Goal: Transaction & Acquisition: Purchase product/service

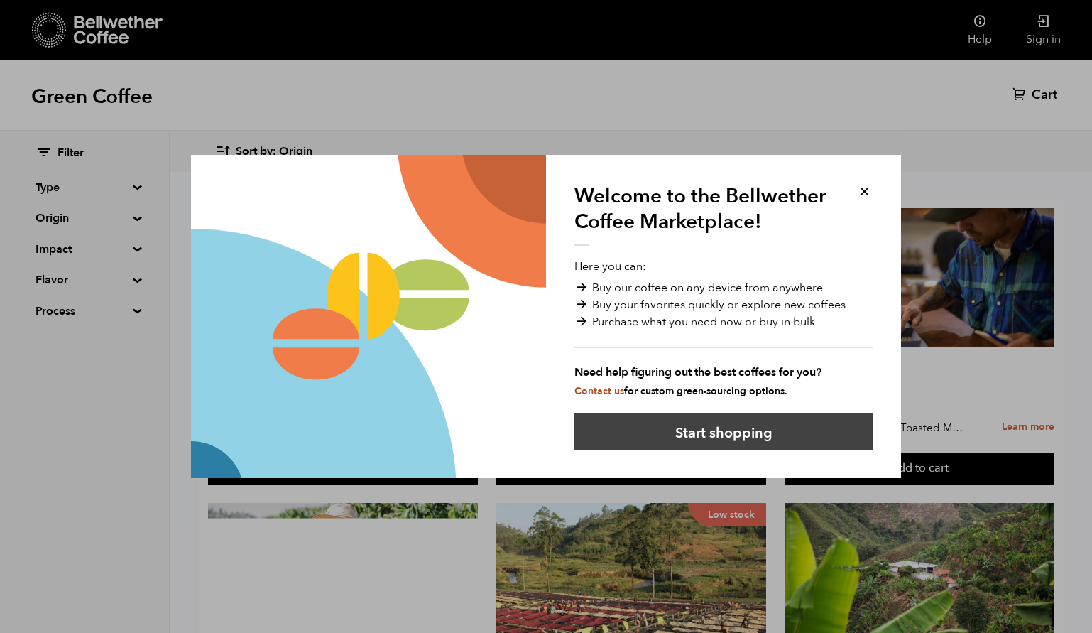
click at [698, 445] on button "Start shopping" at bounding box center [724, 431] width 298 height 36
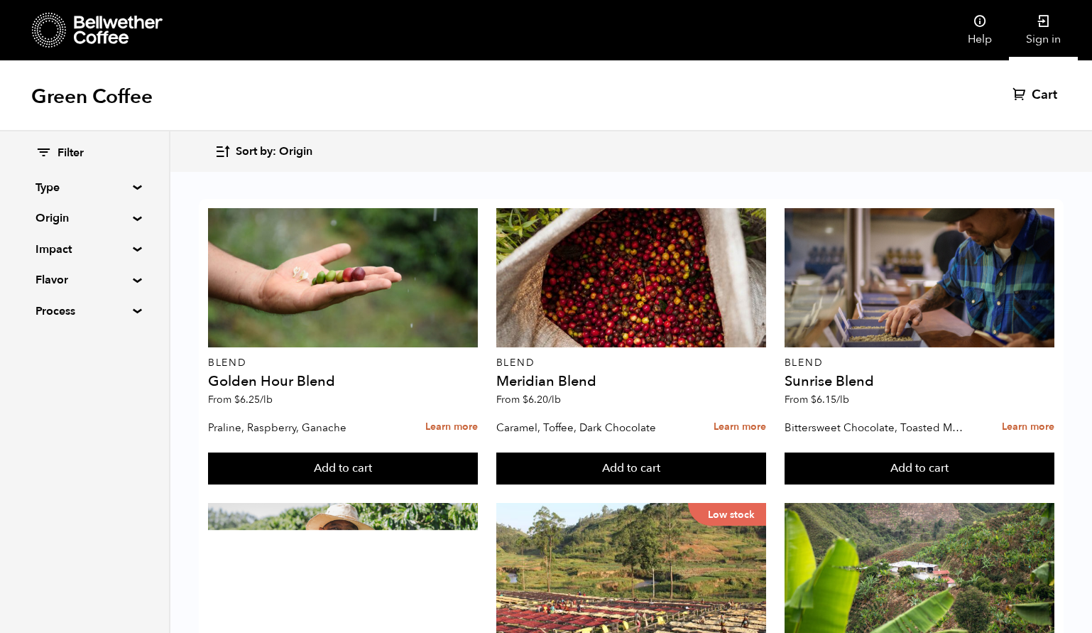
click at [1032, 28] on link "Sign in" at bounding box center [1043, 30] width 69 height 60
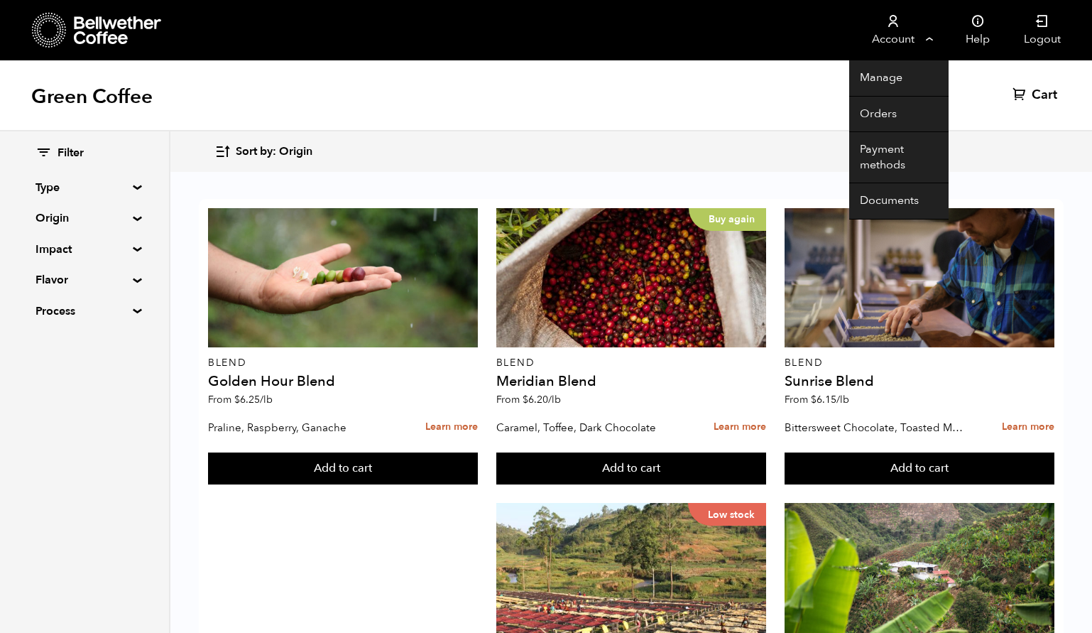
click at [893, 27] on icon at bounding box center [893, 21] width 14 height 14
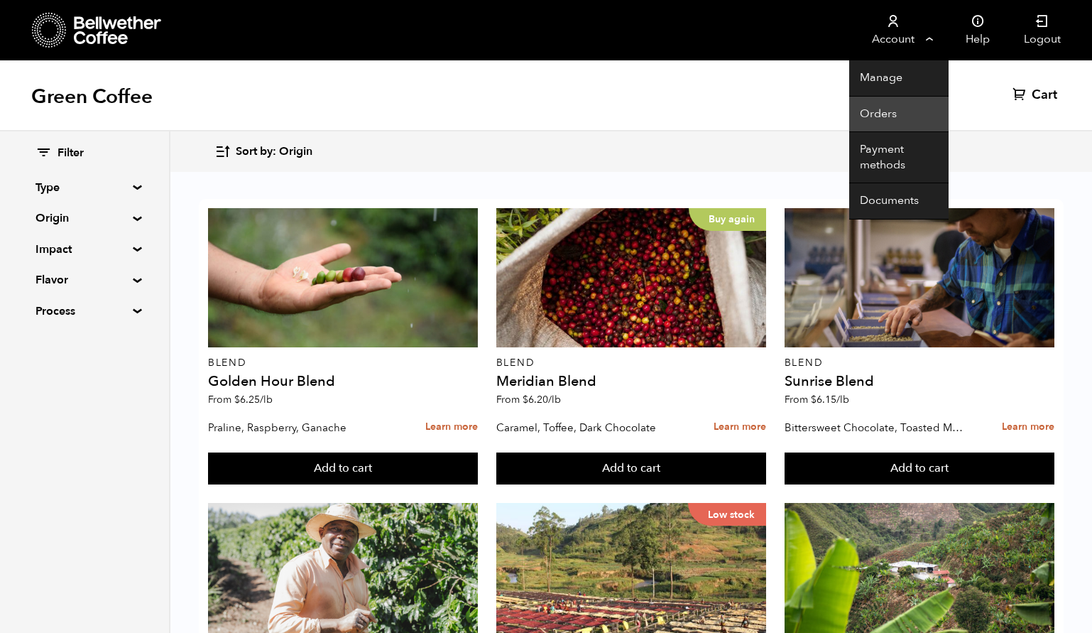
click at [901, 109] on link "Orders" at bounding box center [898, 115] width 99 height 36
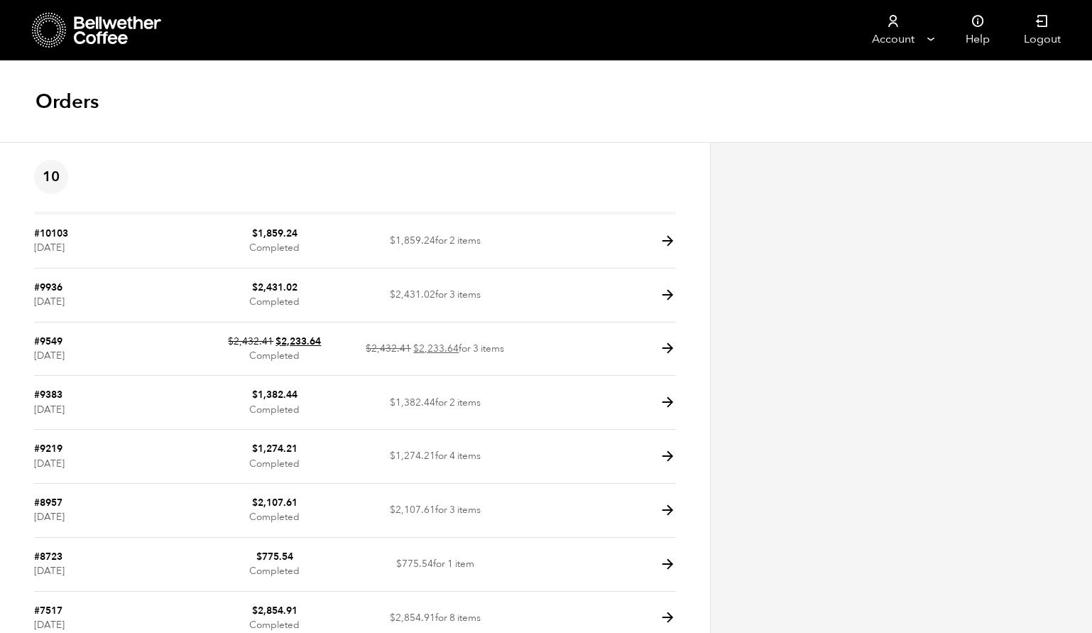
click at [52, 33] on icon at bounding box center [49, 30] width 35 height 36
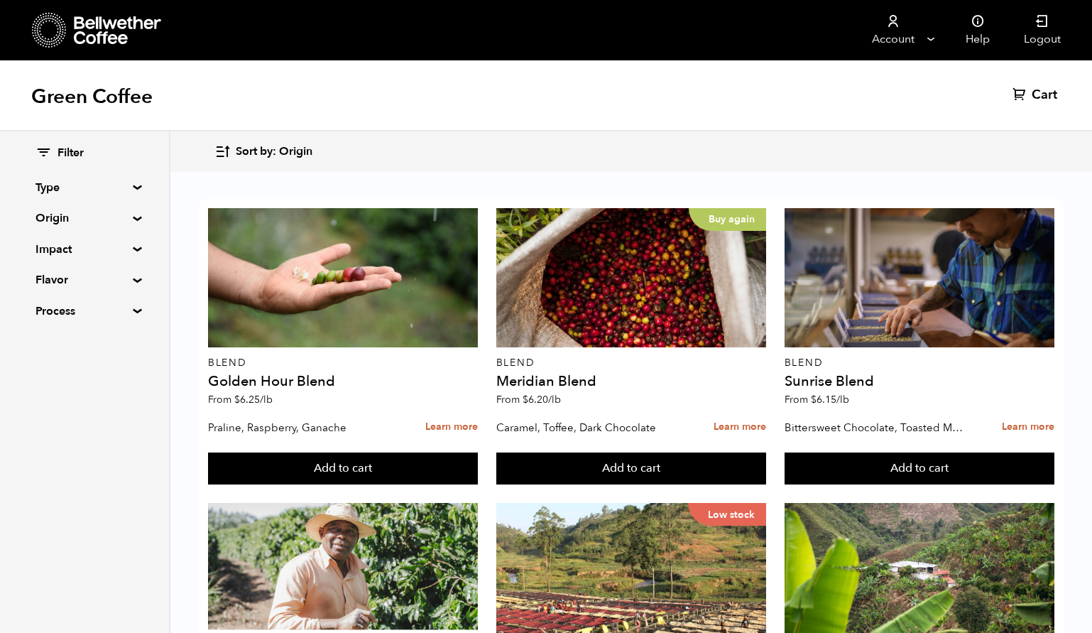
scroll to position [1049, 0]
click at [478, 485] on button "Add to cart" at bounding box center [343, 468] width 270 height 33
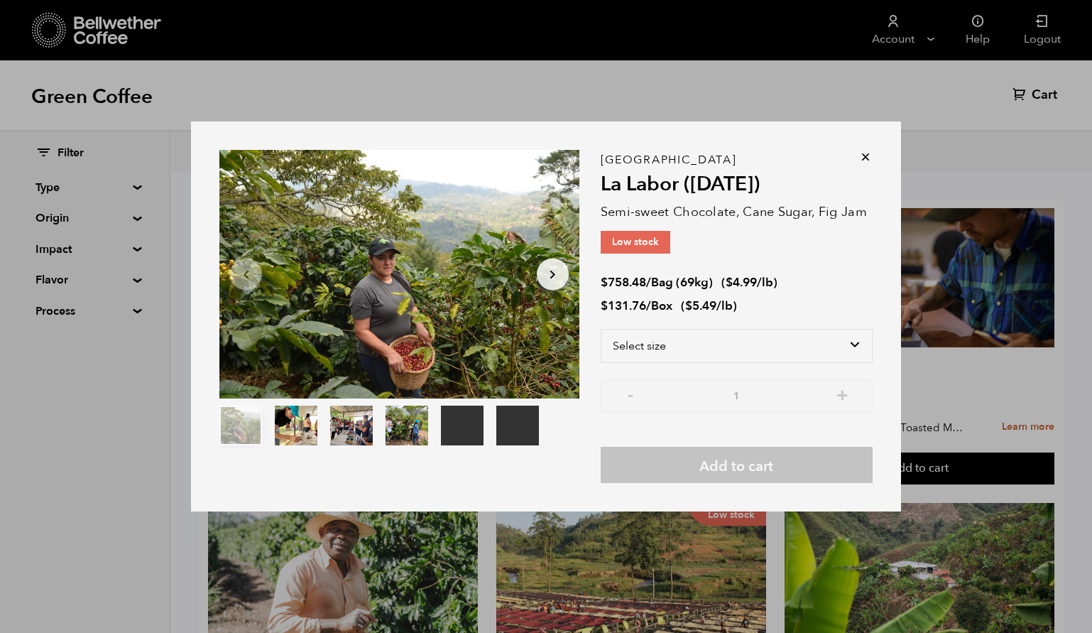
click at [746, 320] on div "Honduras La Labor (JUL 24) Semi-sweet Chocolate, Cane Sugar, Fig Jam Low stock …" at bounding box center [737, 321] width 272 height 322
click at [722, 344] on select "Select size Bag (69kg) (152 lbs) Box (24 lbs)" at bounding box center [737, 346] width 272 height 34
select select "bag-2"
click at [601, 329] on select "Select size Bag (69kg) (152 lbs) Box (24 lbs)" at bounding box center [737, 346] width 272 height 34
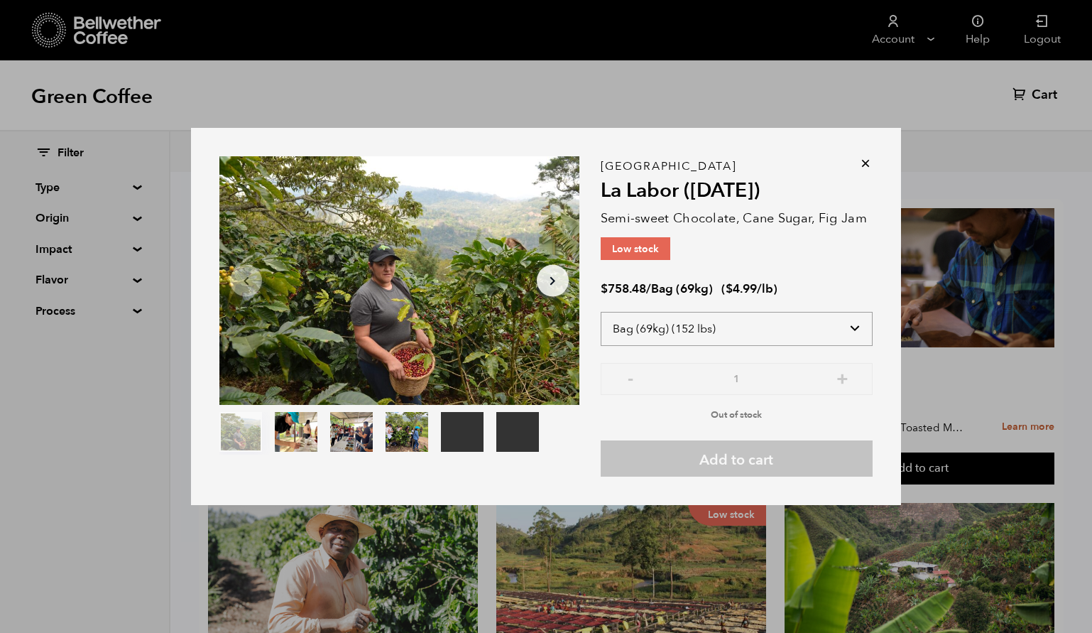
click at [751, 330] on select "Select size Bag (69kg) (152 lbs) Box (24 lbs)" at bounding box center [737, 329] width 272 height 34
click at [868, 158] on icon at bounding box center [866, 163] width 14 height 14
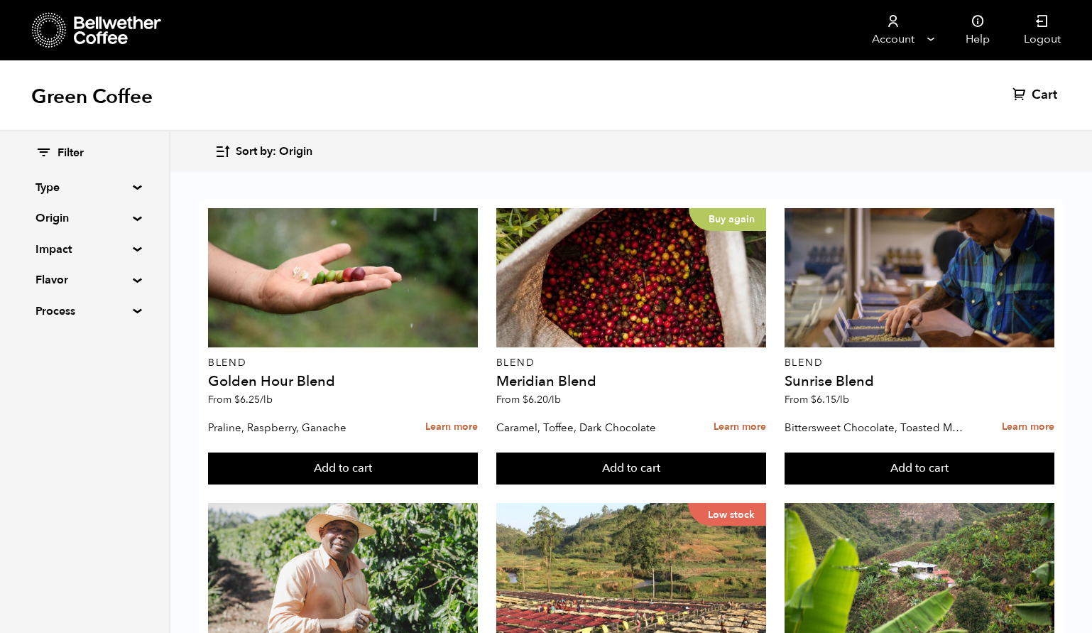
scroll to position [805, 0]
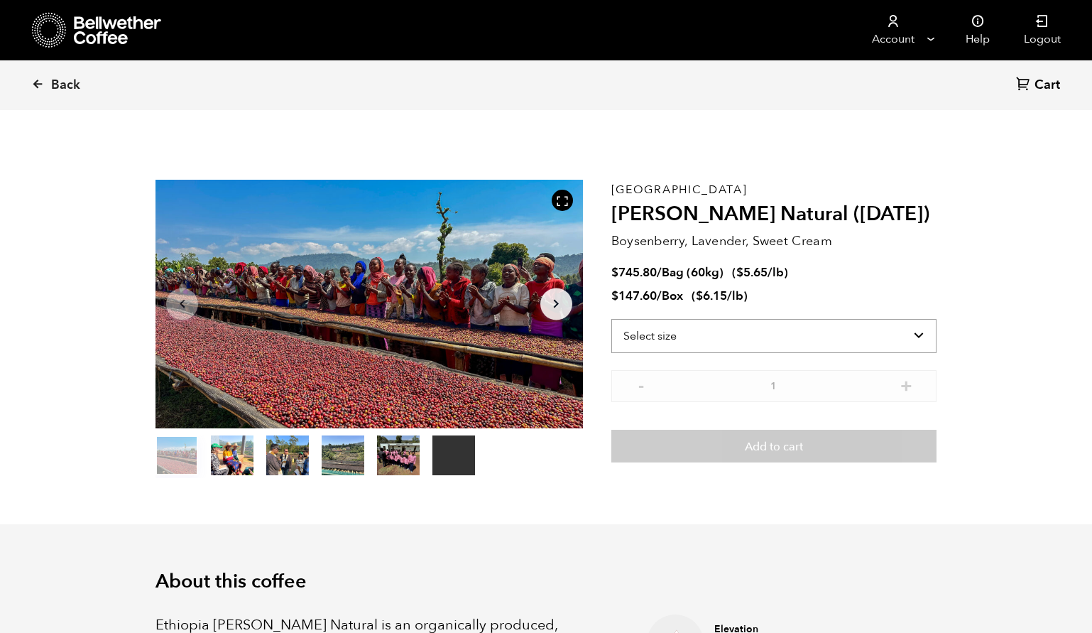
click at [675, 350] on select "Select size Bag (60kg) (132 lbs) Box (24 lbs)" at bounding box center [773, 336] width 325 height 34
select select "bag-3"
click at [611, 319] on select "Select size Bag (60kg) (132 lbs) Box (24 lbs)" at bounding box center [773, 336] width 325 height 34
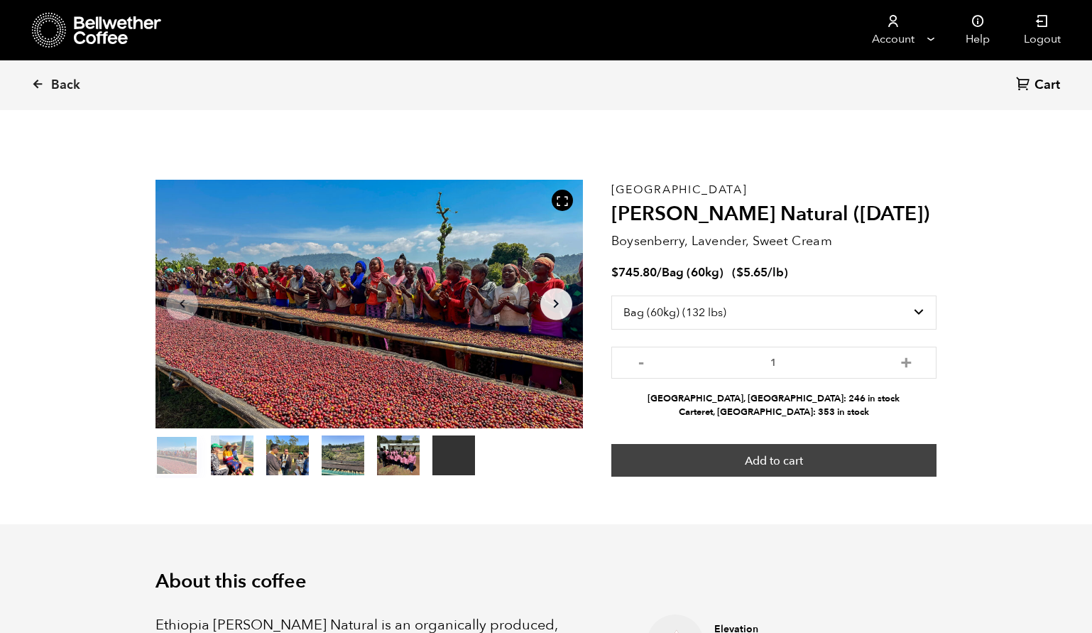
click at [754, 455] on button "Add to cart" at bounding box center [773, 460] width 325 height 33
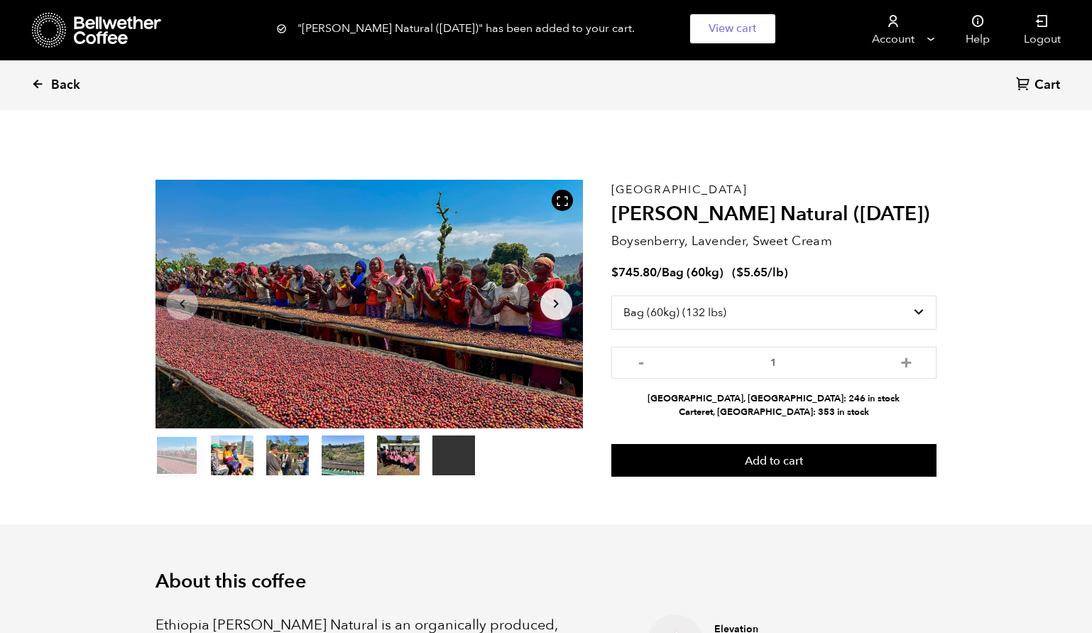
click at [35, 86] on icon at bounding box center [37, 83] width 13 height 13
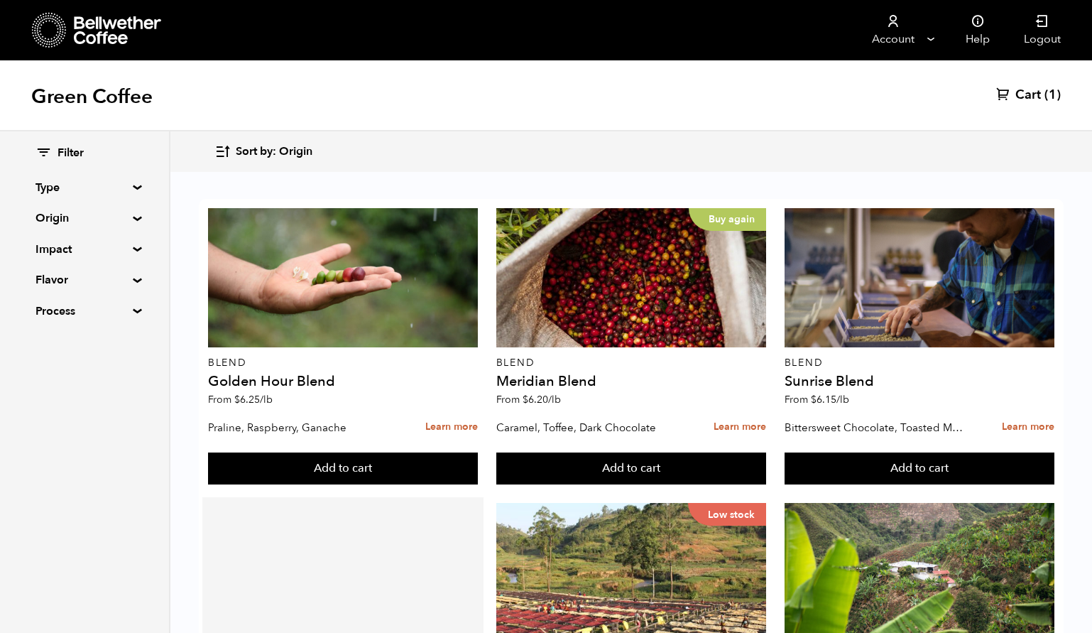
scroll to position [109, 0]
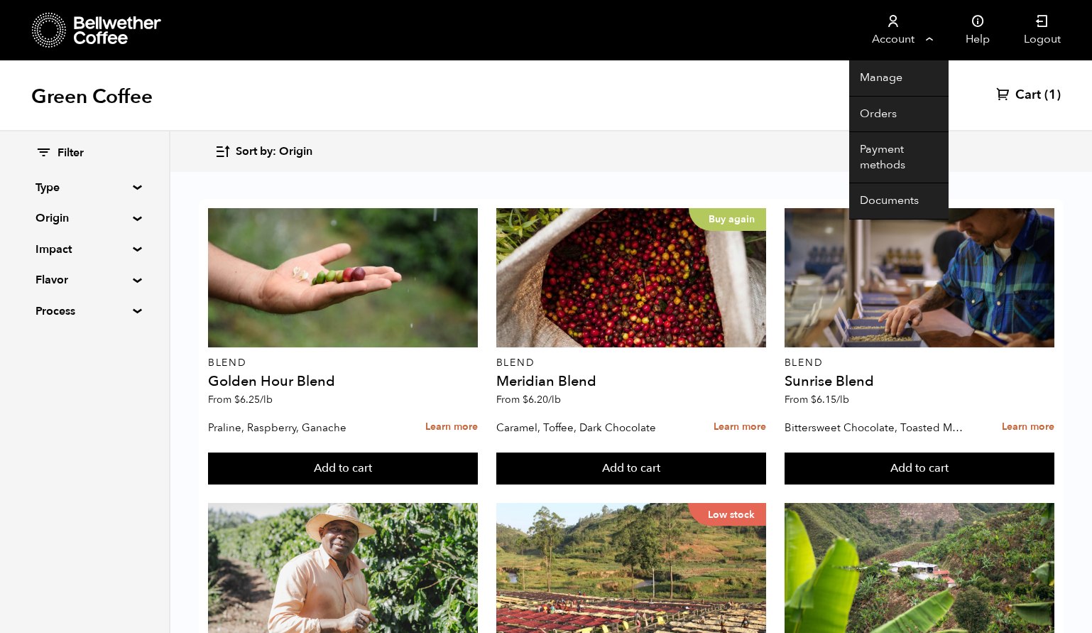
click at [905, 35] on link "Account" at bounding box center [892, 30] width 87 height 60
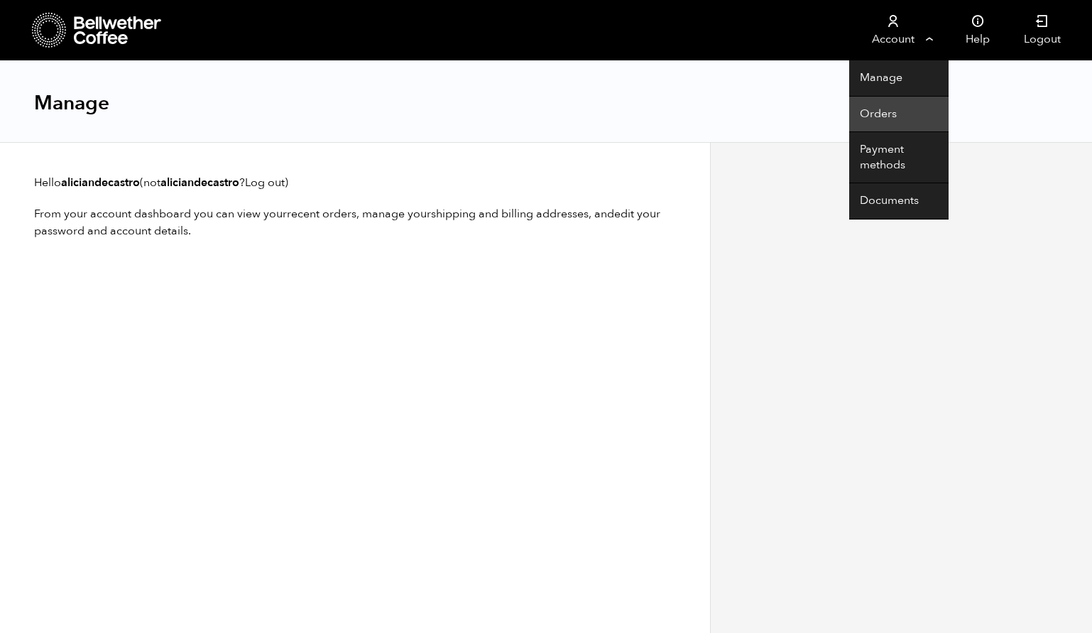
click at [864, 109] on link "Orders" at bounding box center [898, 115] width 99 height 36
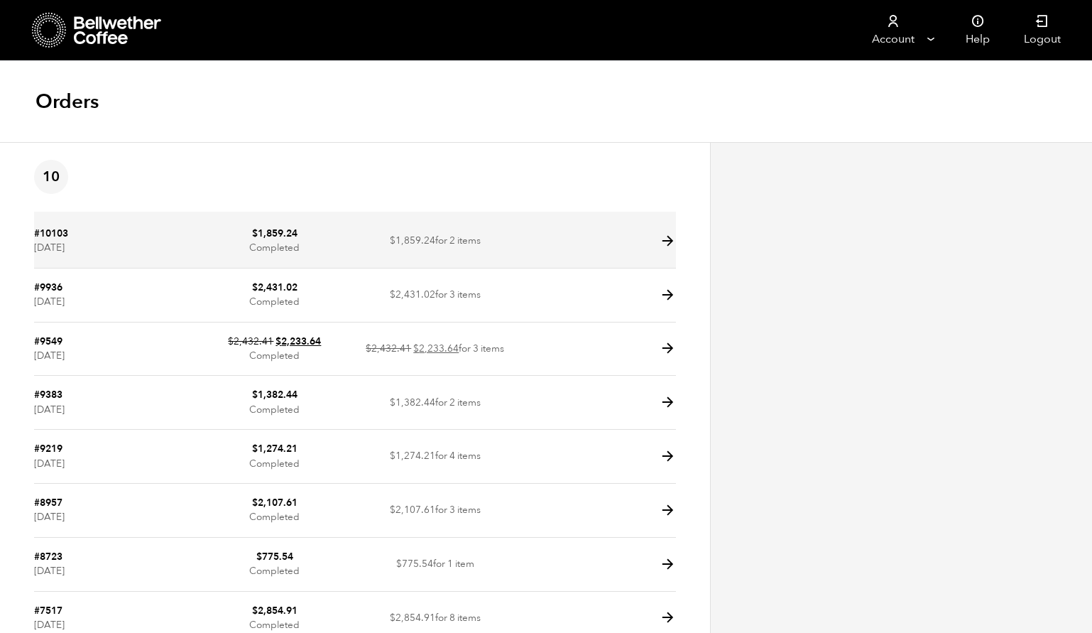
click at [191, 245] on td "#10103 July 25, 2025" at bounding box center [114, 241] width 161 height 54
click at [671, 240] on icon at bounding box center [668, 241] width 16 height 16
click at [665, 237] on icon at bounding box center [668, 241] width 16 height 16
click at [545, 239] on td at bounding box center [596, 241] width 161 height 54
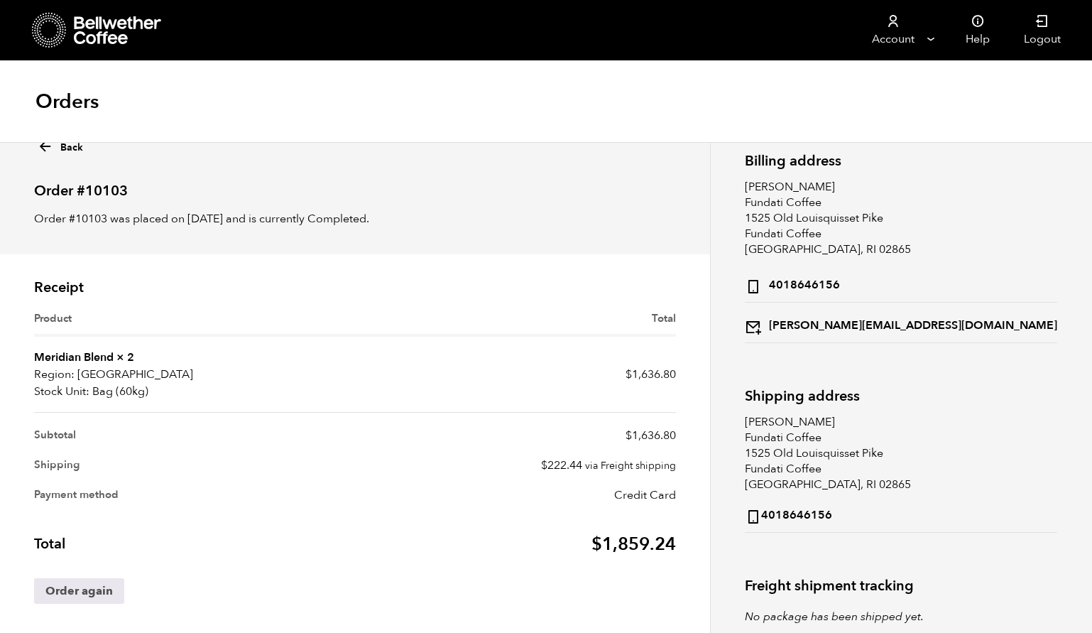
scroll to position [19, 0]
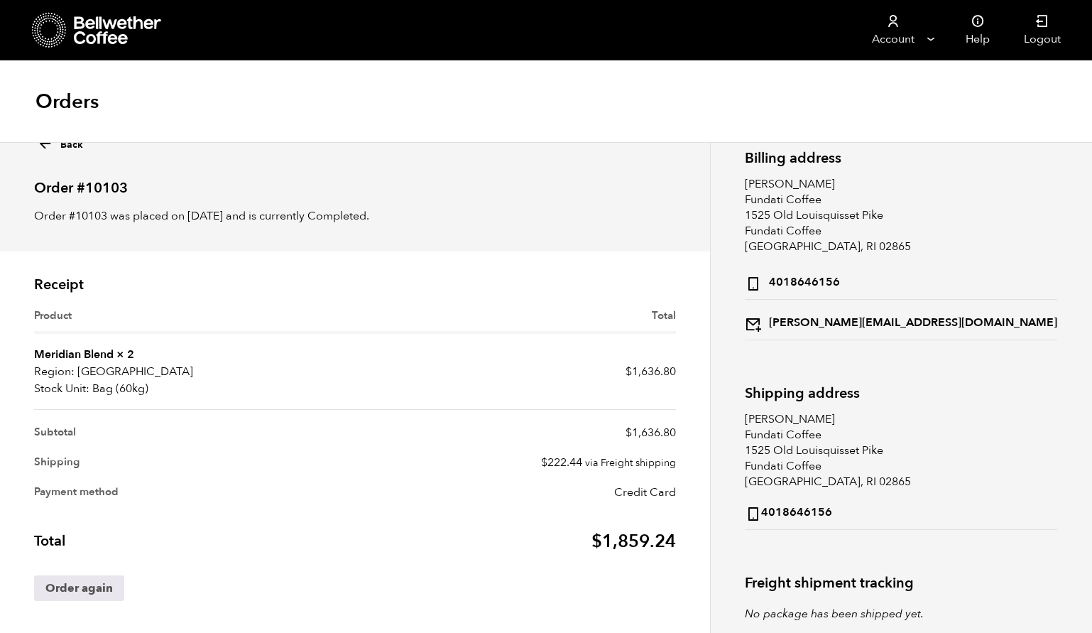
click at [46, 145] on icon at bounding box center [45, 144] width 16 height 16
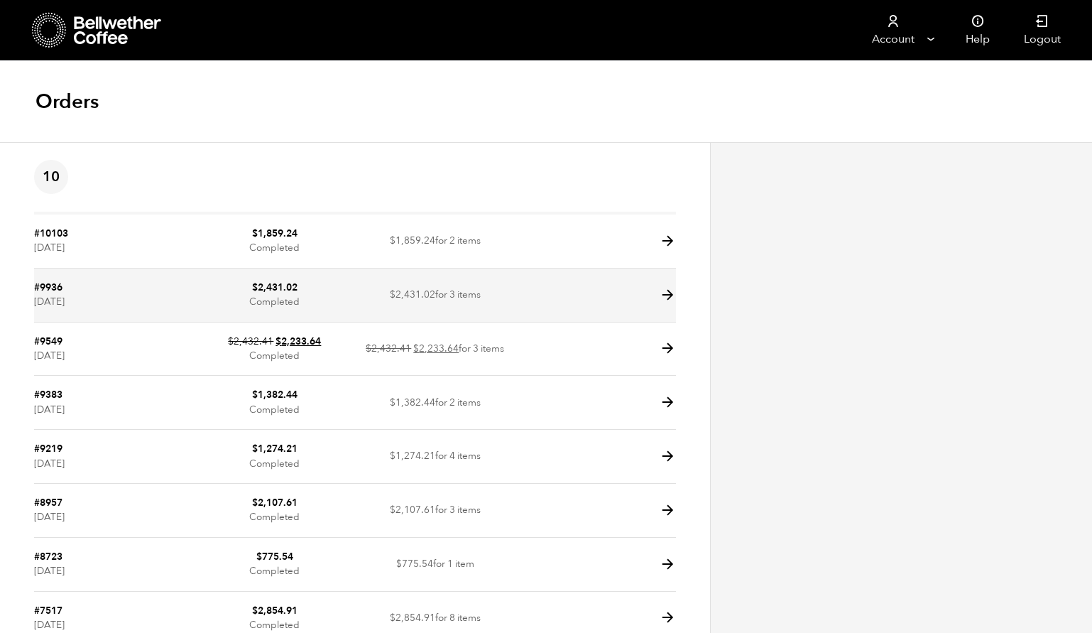
click at [672, 290] on icon at bounding box center [668, 295] width 16 height 16
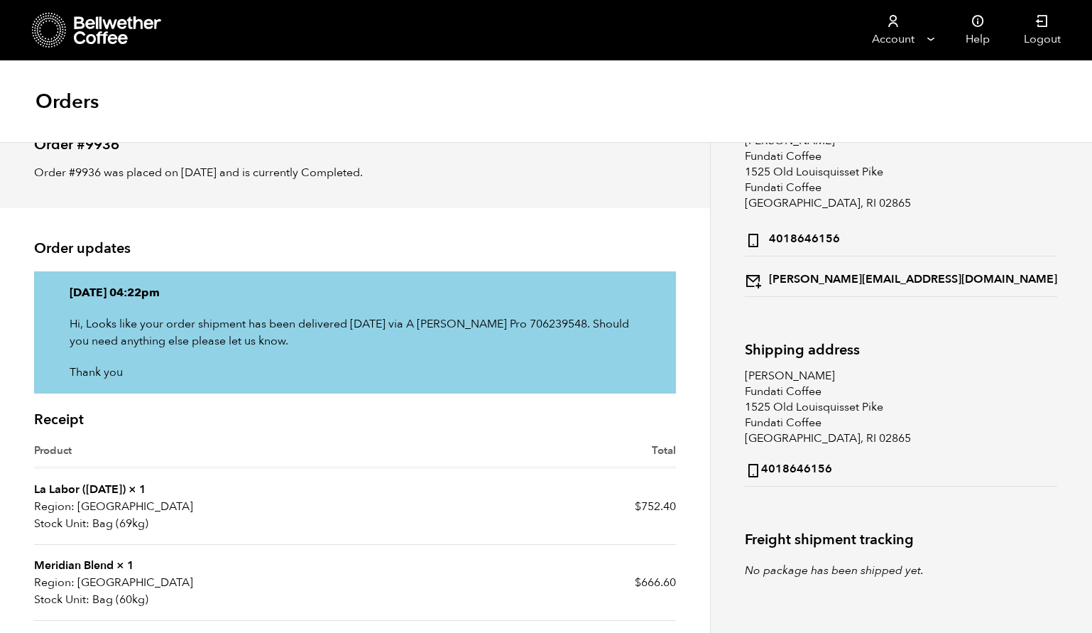
scroll to position [262, 0]
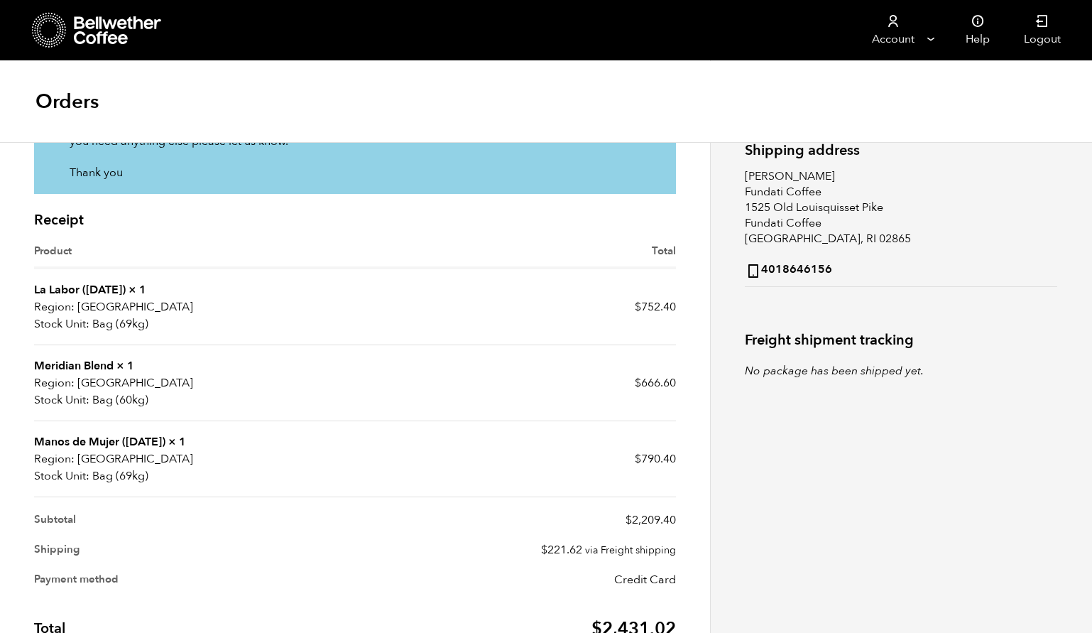
click at [97, 441] on link "Manos de Mujer (SEP 24)" at bounding box center [99, 442] width 131 height 16
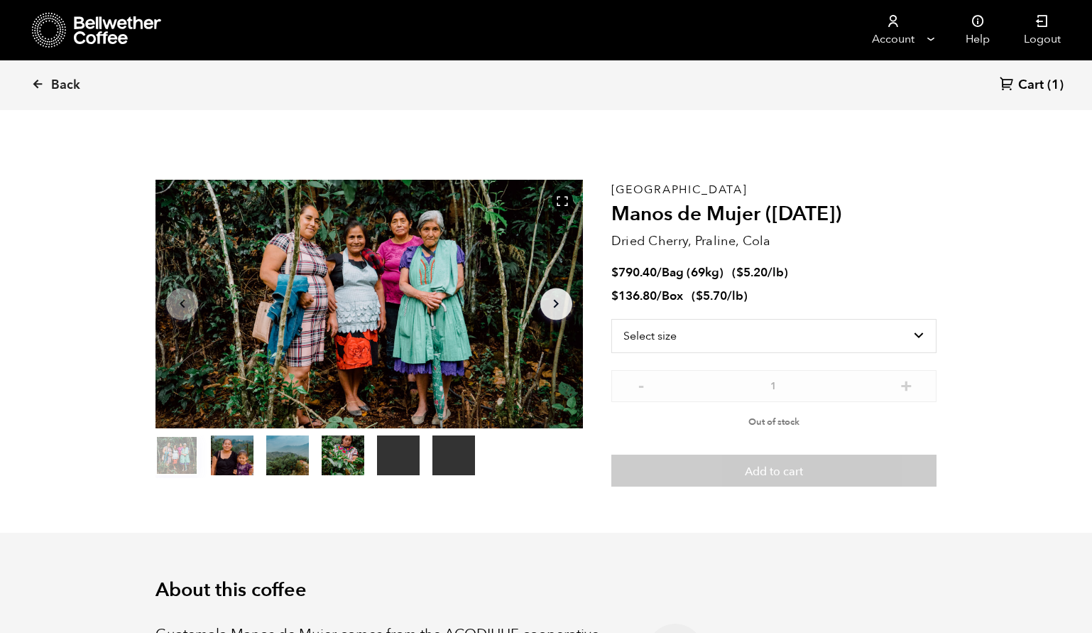
scroll to position [618, 756]
click at [60, 22] on icon at bounding box center [60, 22] width 1 height 1
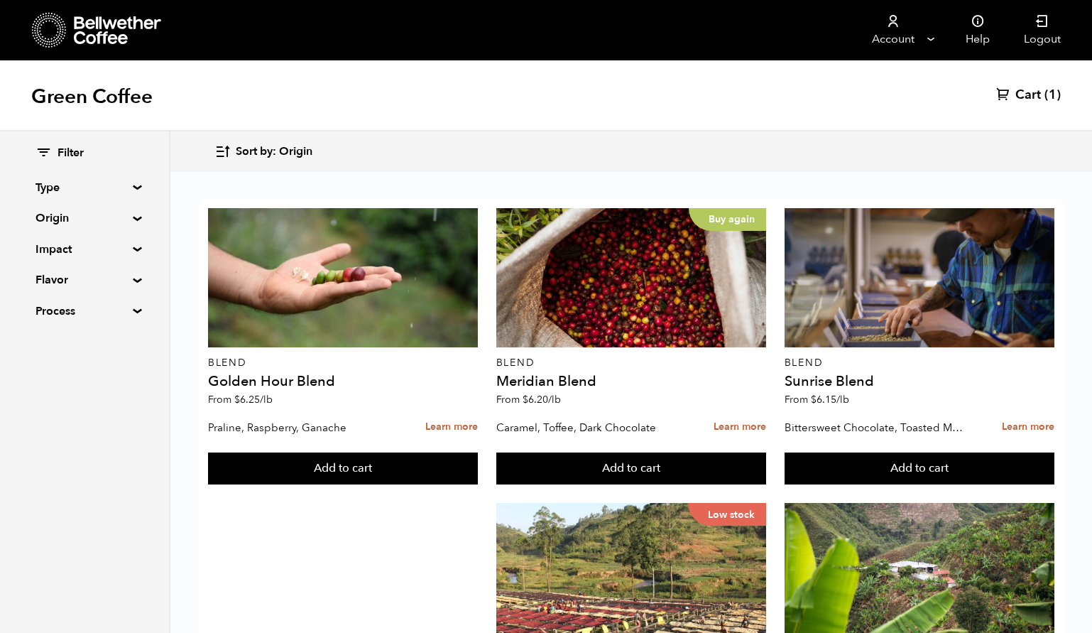
scroll to position [1251, 0]
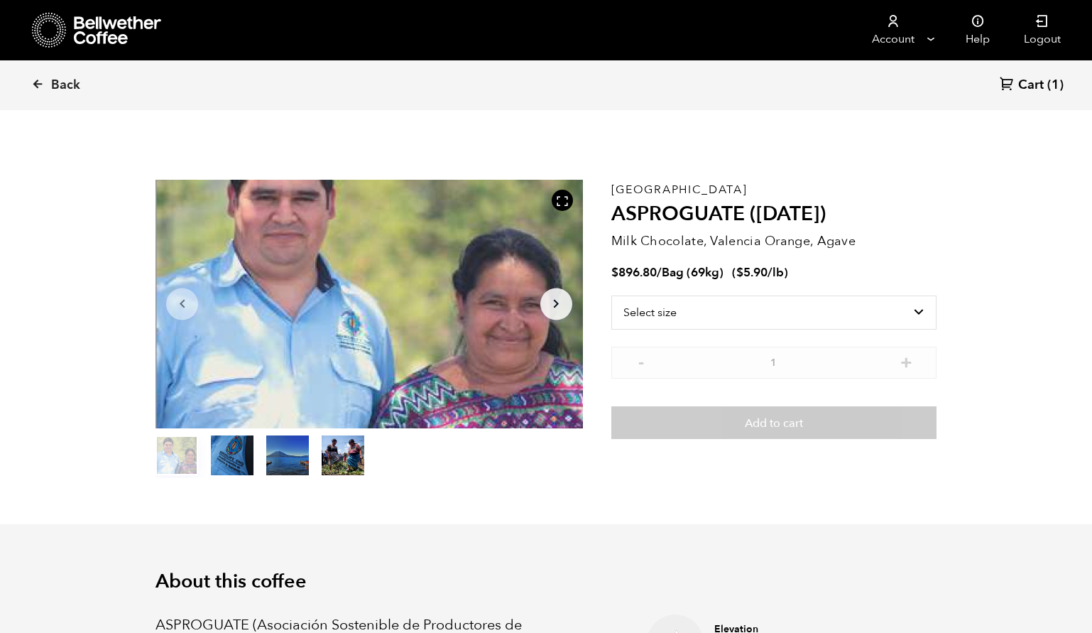
scroll to position [618, 756]
click at [692, 309] on select "Select size Bag (69kg) (152 lbs)" at bounding box center [773, 312] width 325 height 34
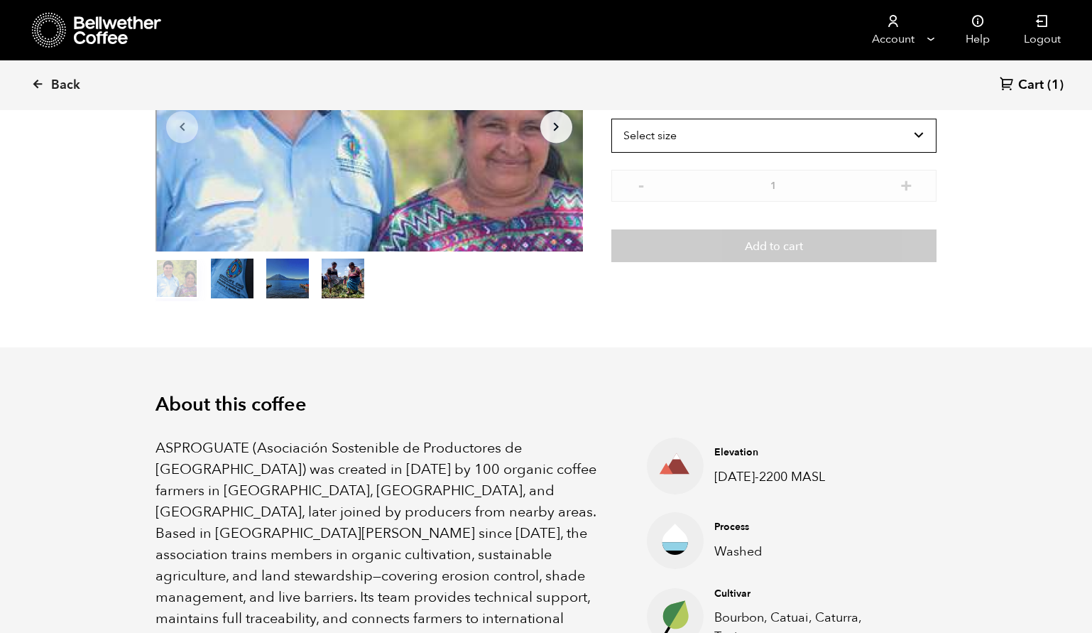
scroll to position [0, 0]
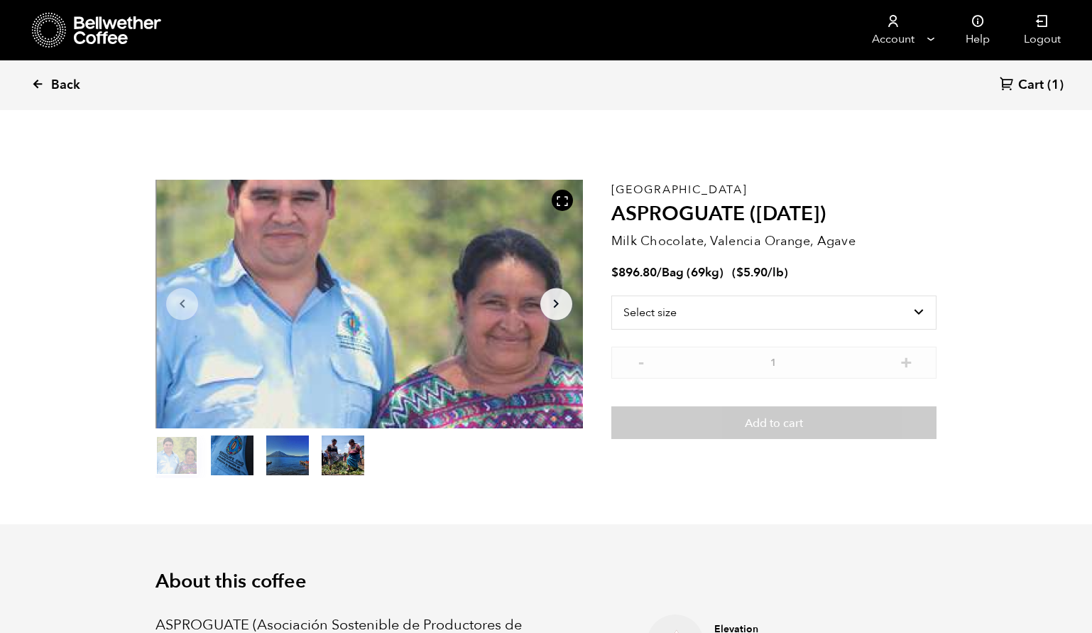
click at [36, 82] on icon at bounding box center [37, 83] width 13 height 13
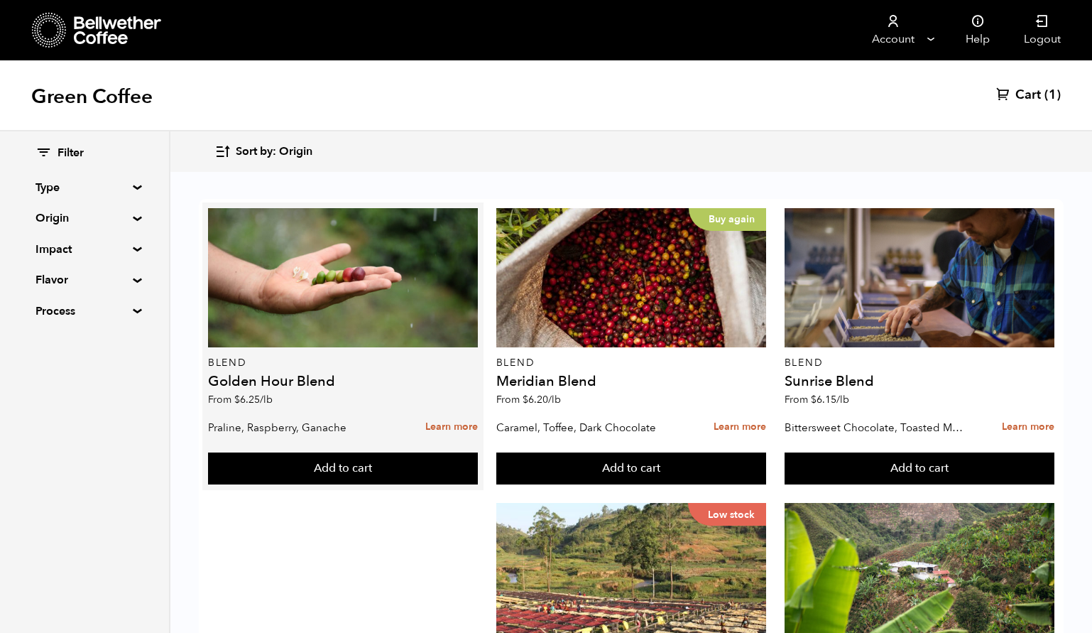
scroll to position [217, 0]
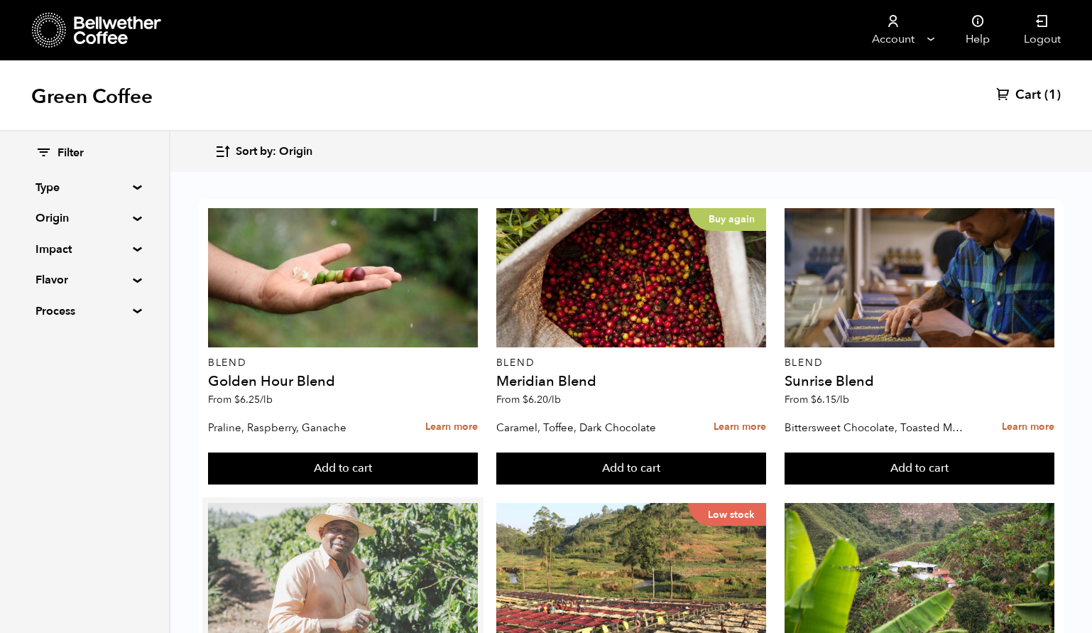
click at [374, 503] on div at bounding box center [343, 572] width 270 height 139
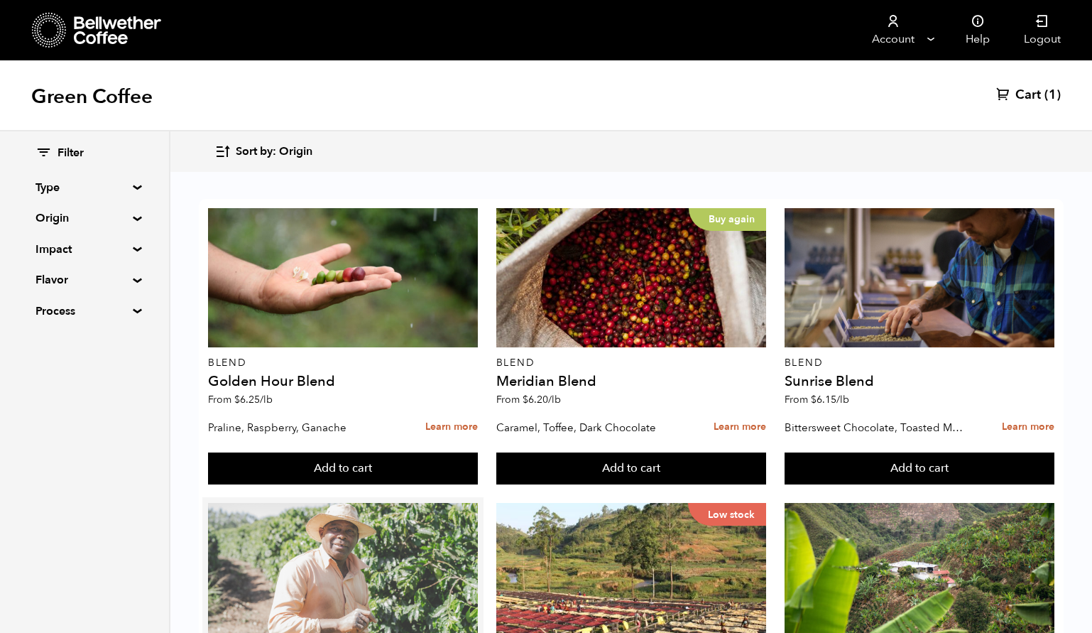
click at [319, 503] on div at bounding box center [343, 572] width 270 height 139
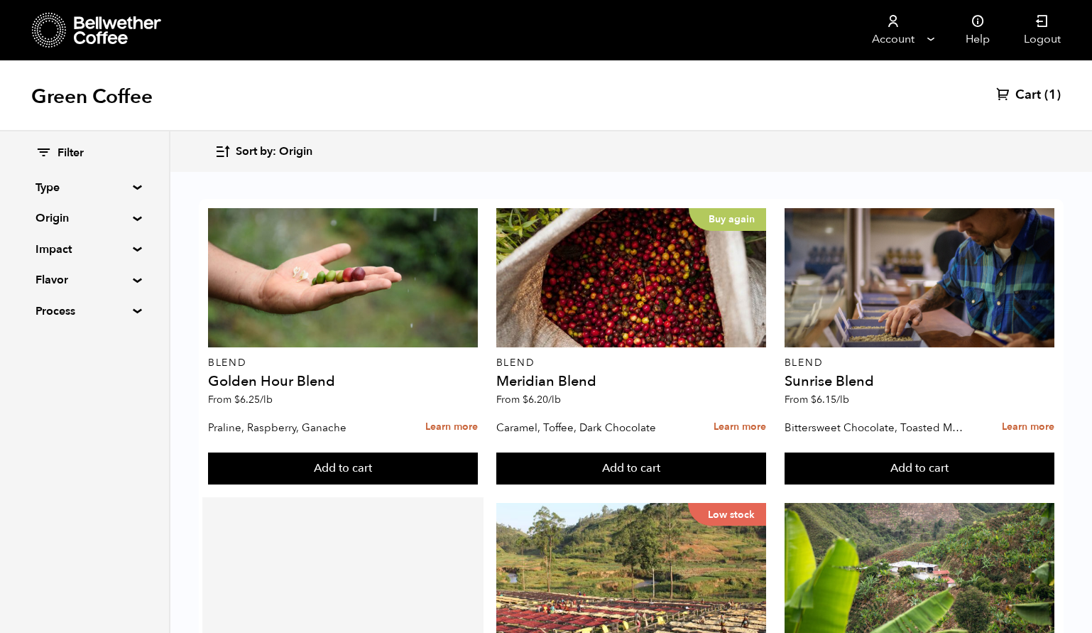
scroll to position [415, 0]
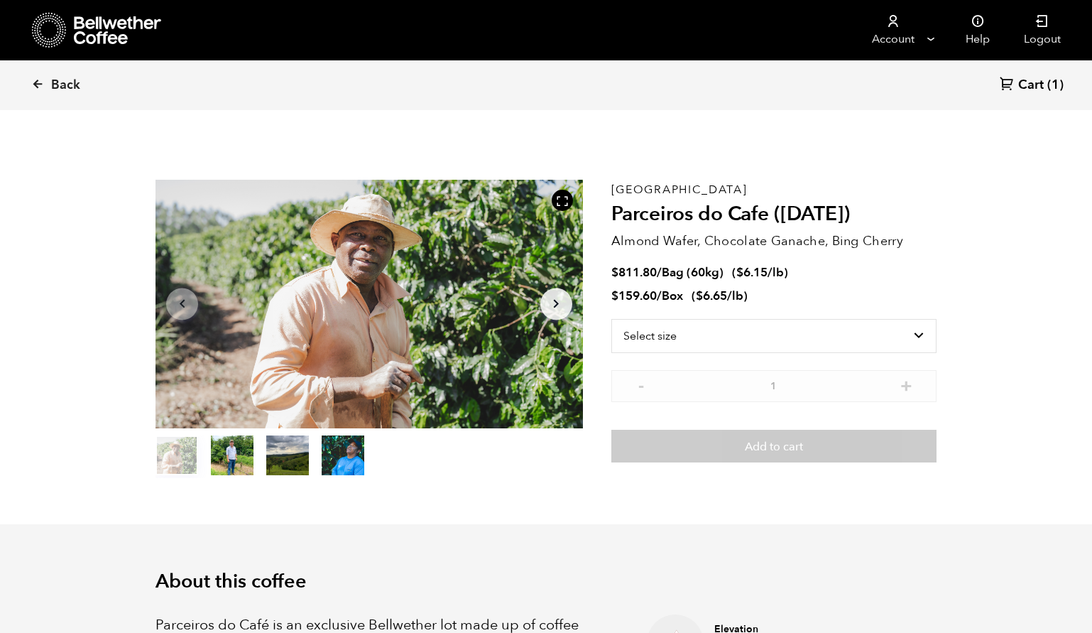
scroll to position [618, 756]
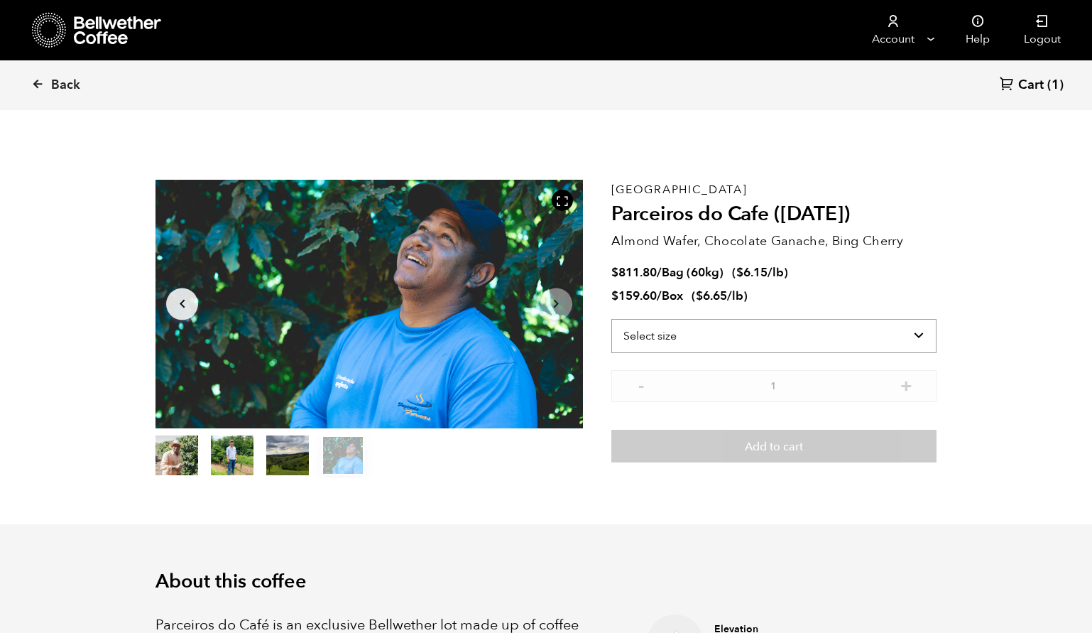
click at [746, 321] on select "Select size Bag (60kg) (132 lbs) Box (24 lbs)" at bounding box center [773, 336] width 325 height 34
select select "bag-3"
click at [611, 319] on select "Select size Bag (60kg) (132 lbs) Box (24 lbs)" at bounding box center [773, 336] width 325 height 34
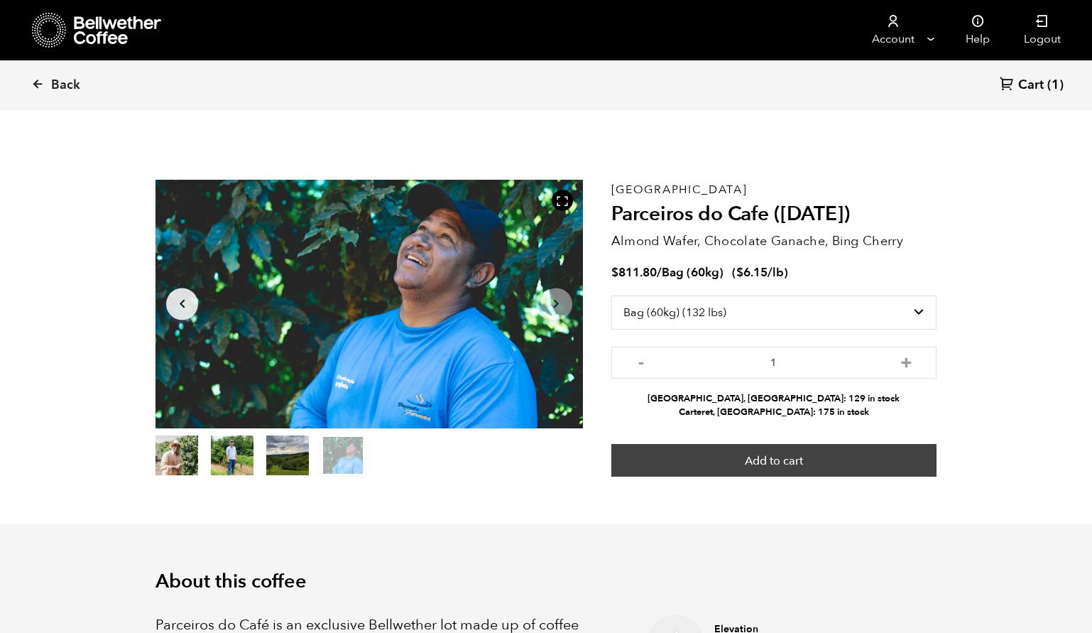
click at [829, 459] on button "Add to cart" at bounding box center [773, 460] width 325 height 33
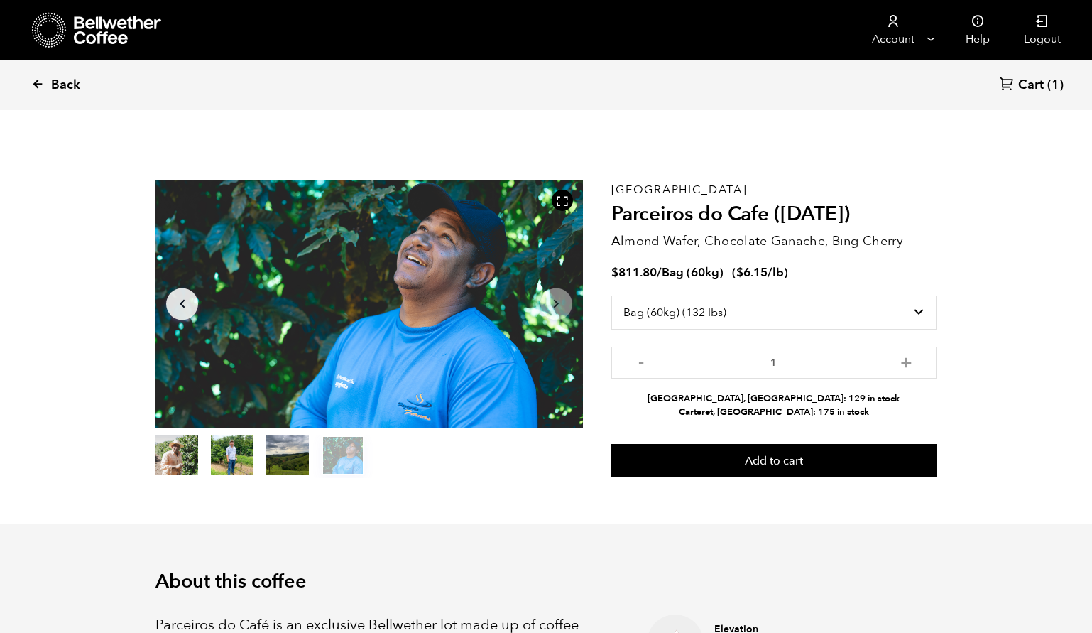
click at [38, 76] on link "Back" at bounding box center [75, 85] width 88 height 48
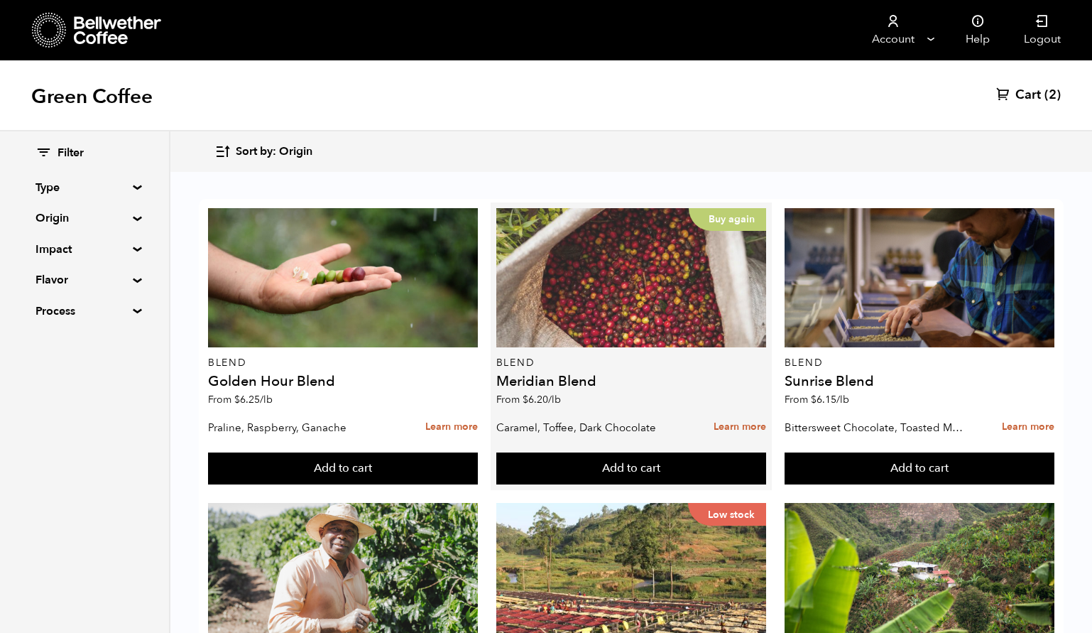
click at [543, 334] on div "Buy again" at bounding box center [631, 277] width 270 height 139
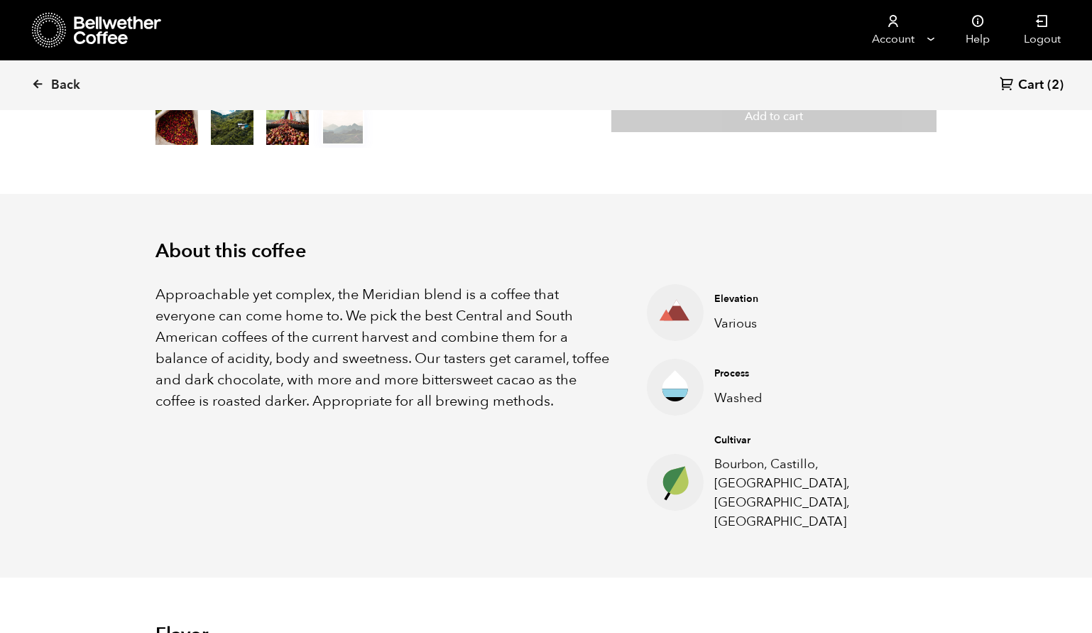
scroll to position [523, 0]
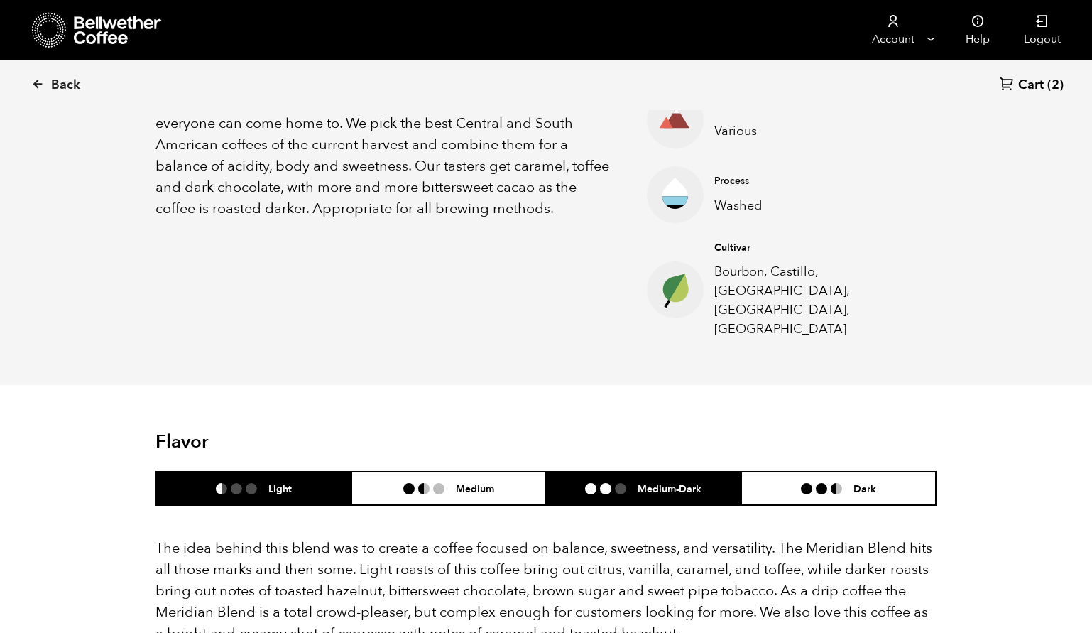
click at [695, 472] on li "Medium-Dark" at bounding box center [643, 488] width 195 height 33
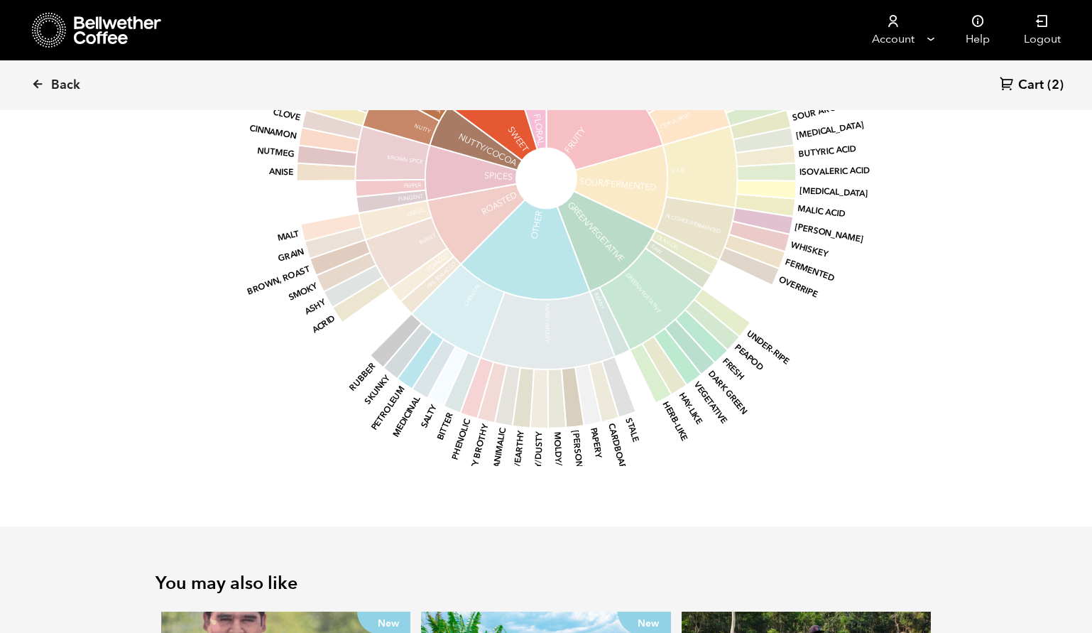
scroll to position [1009, 0]
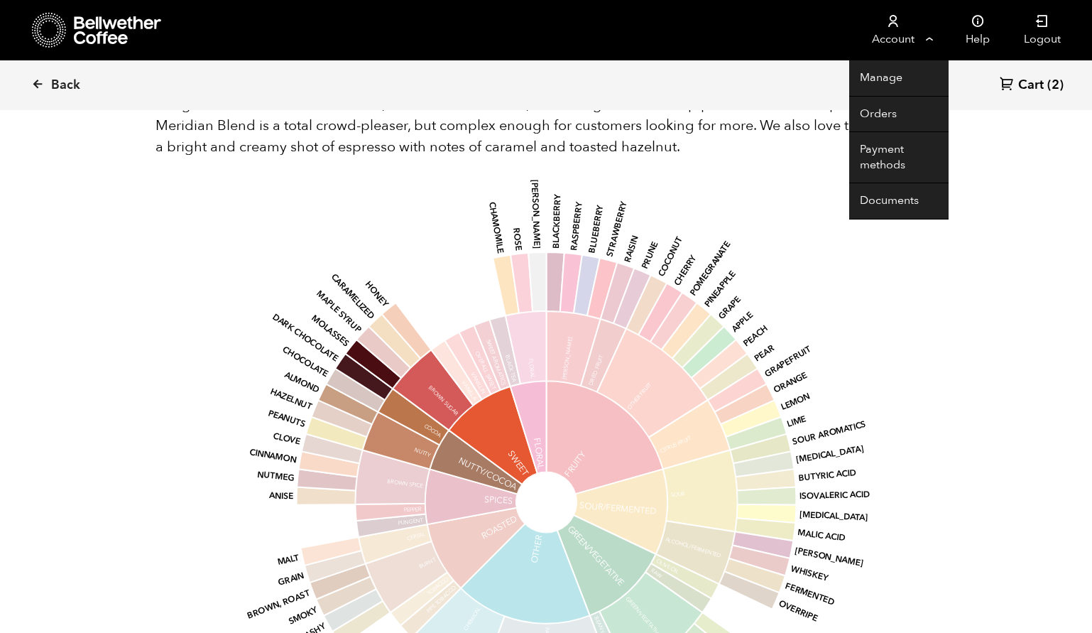
click at [901, 20] on link "Account" at bounding box center [892, 30] width 87 height 60
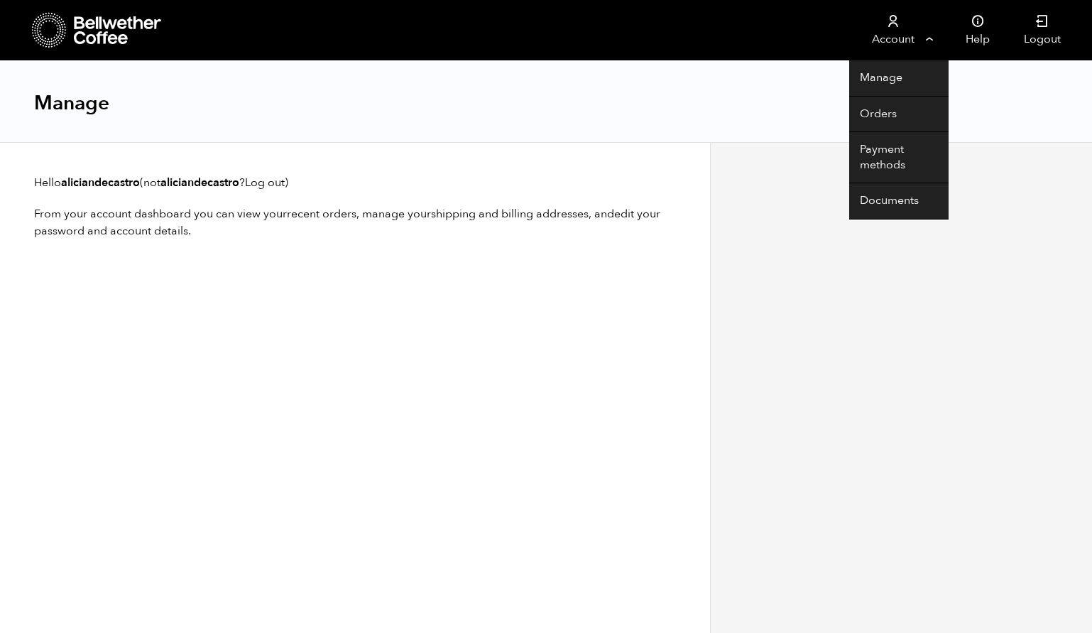
click at [896, 30] on link "Account" at bounding box center [892, 30] width 87 height 60
click at [905, 11] on link "Account" at bounding box center [892, 30] width 87 height 60
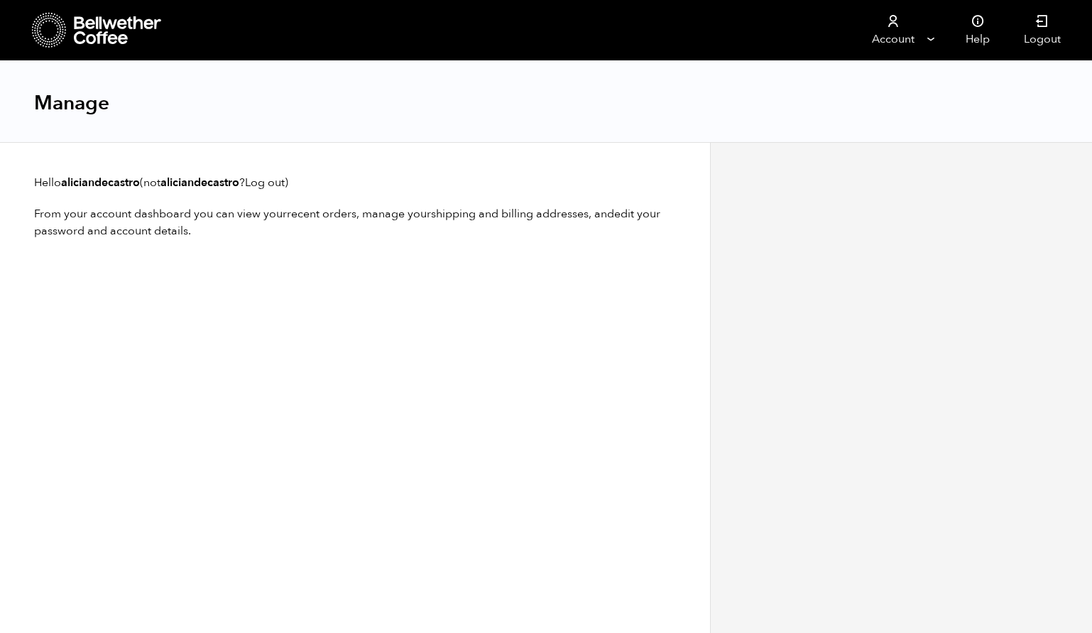
click at [882, 116] on div "Manage" at bounding box center [546, 102] width 1092 height 82
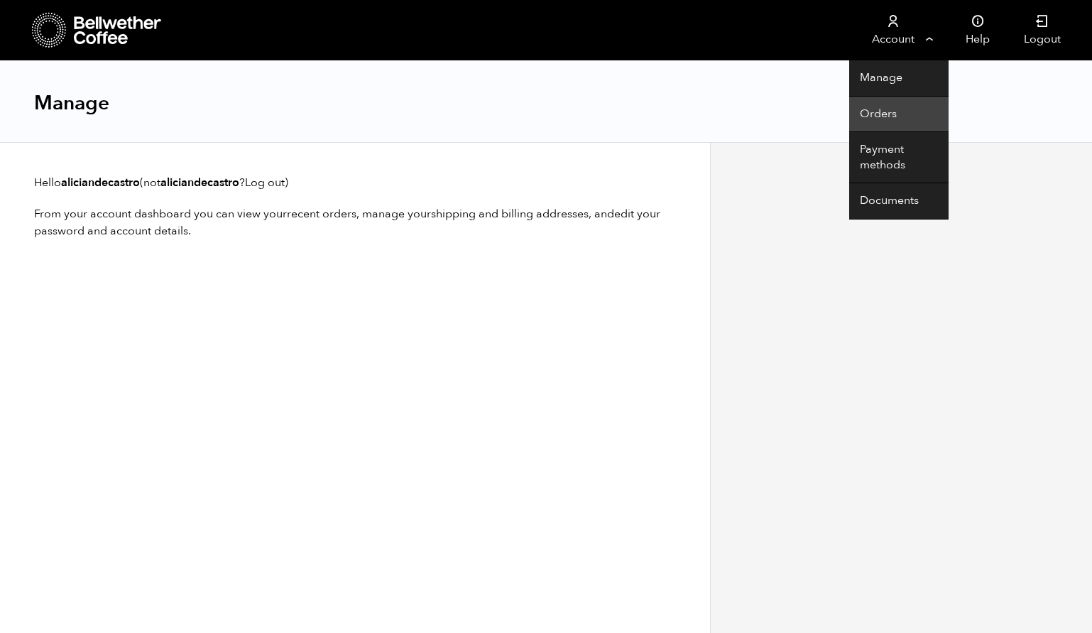
click at [896, 110] on link "Orders" at bounding box center [898, 115] width 99 height 36
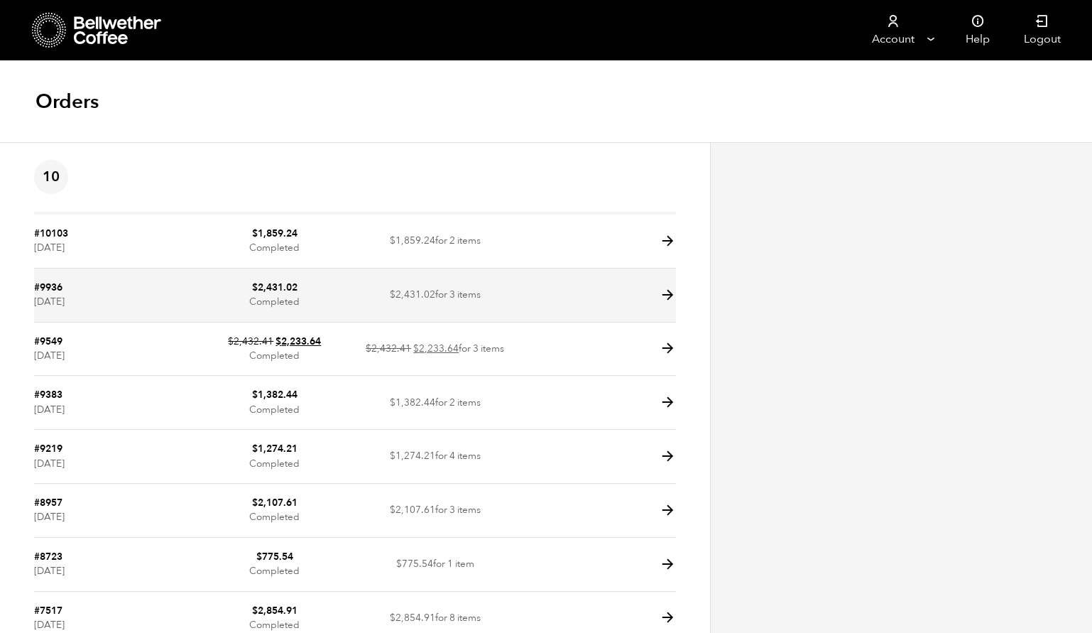
click at [672, 285] on td at bounding box center [596, 295] width 161 height 54
click at [669, 295] on icon at bounding box center [668, 295] width 16 height 16
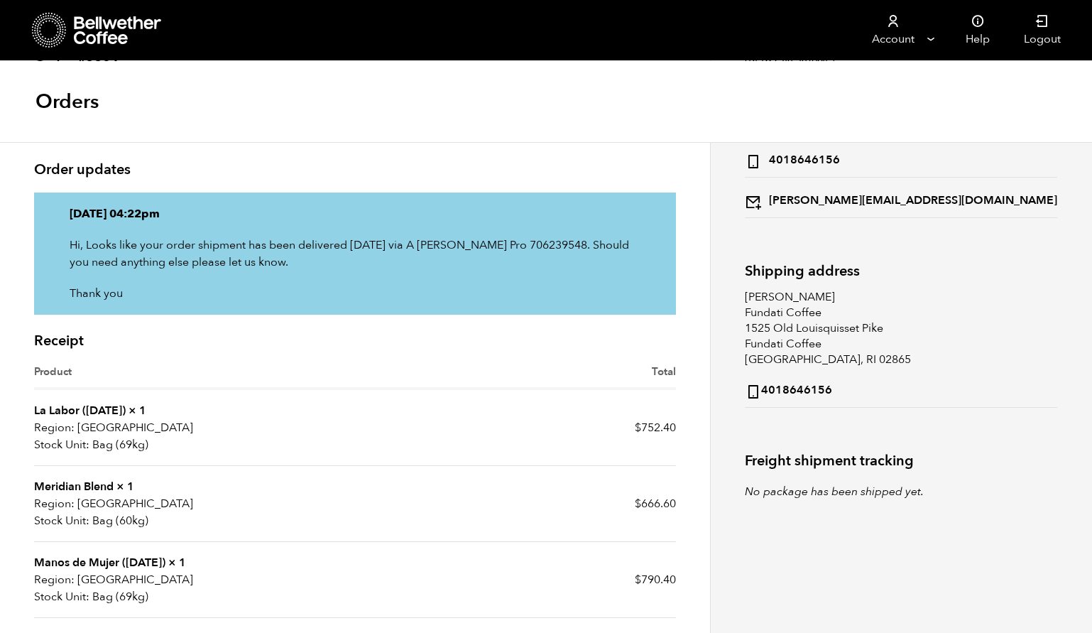
scroll to position [355, 0]
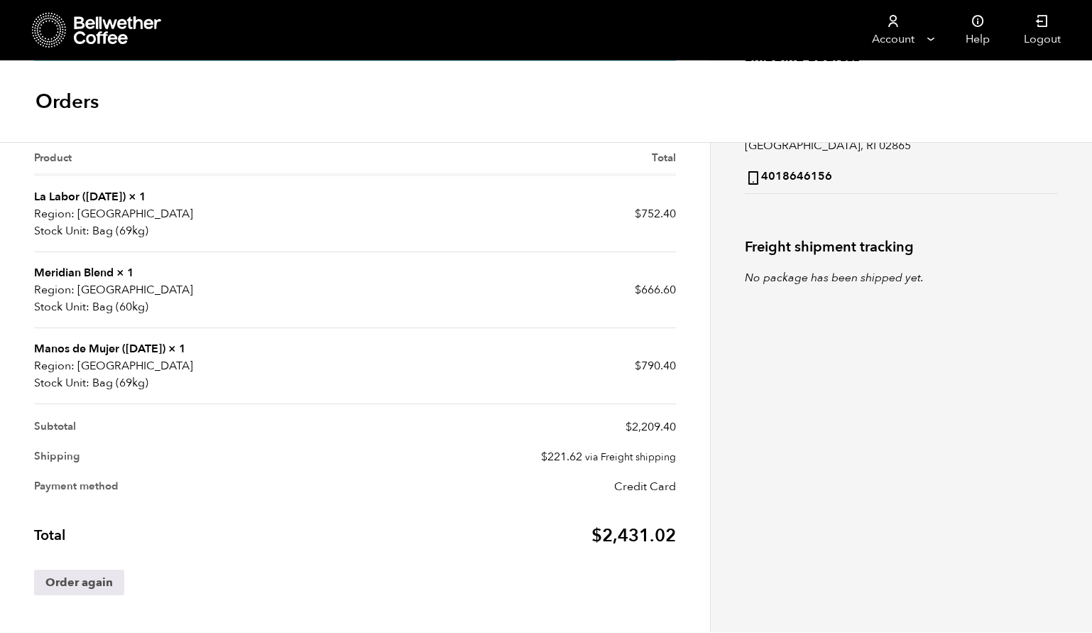
click at [121, 344] on link "Manos de Mujer ([DATE])" at bounding box center [99, 349] width 131 height 16
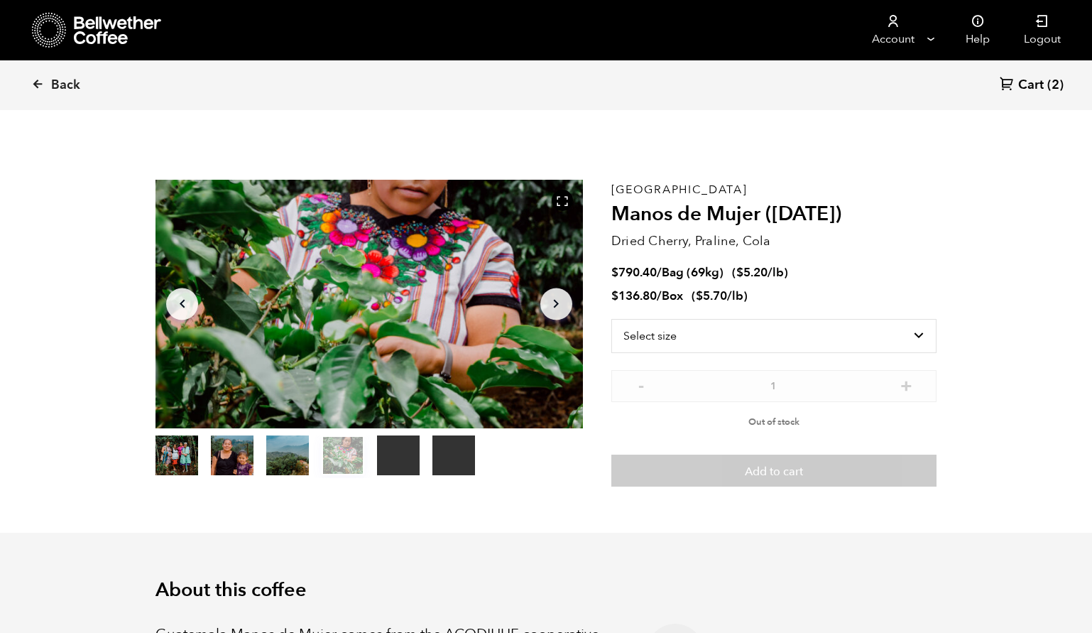
click at [1035, 84] on span "Cart" at bounding box center [1031, 85] width 26 height 17
click at [43, 85] on icon at bounding box center [37, 83] width 13 height 13
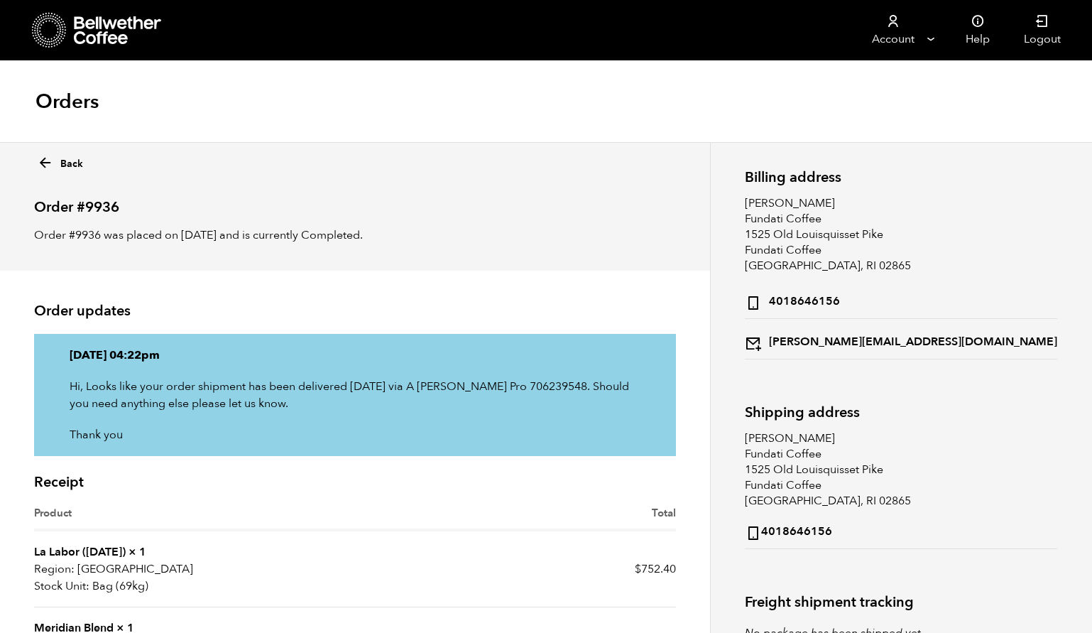
click at [42, 161] on icon at bounding box center [45, 163] width 16 height 16
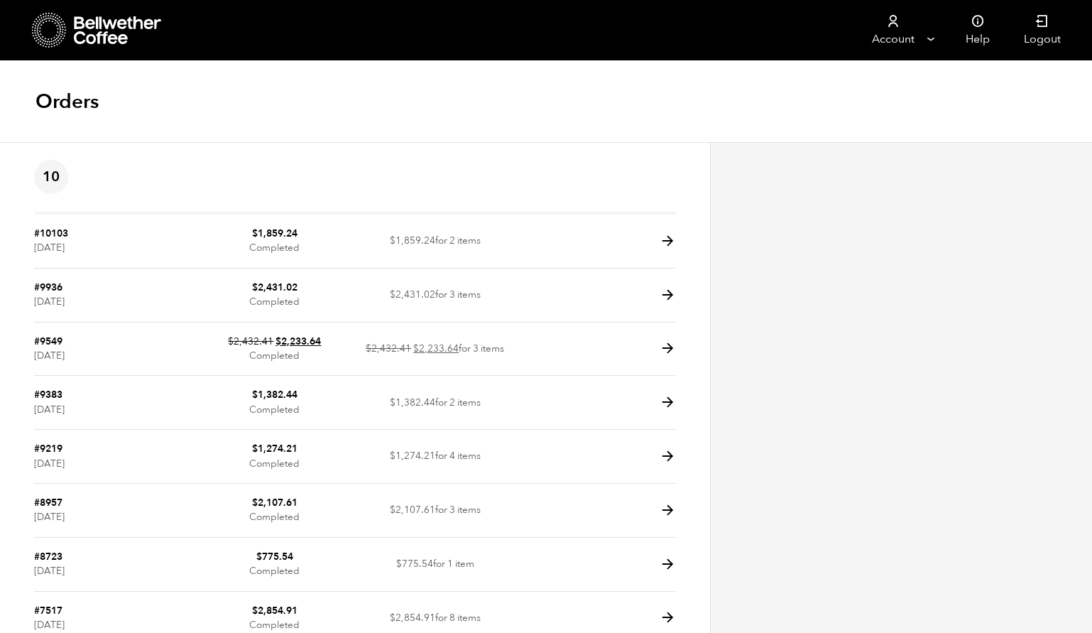
click at [41, 33] on icon at bounding box center [49, 30] width 35 height 36
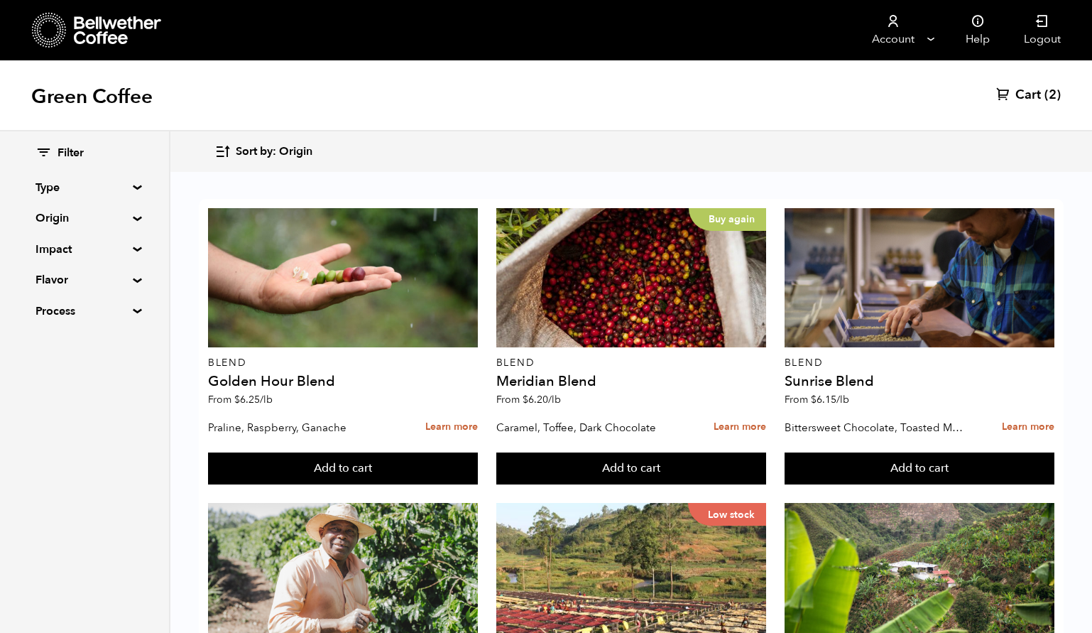
click at [1021, 94] on span "Cart" at bounding box center [1029, 95] width 26 height 17
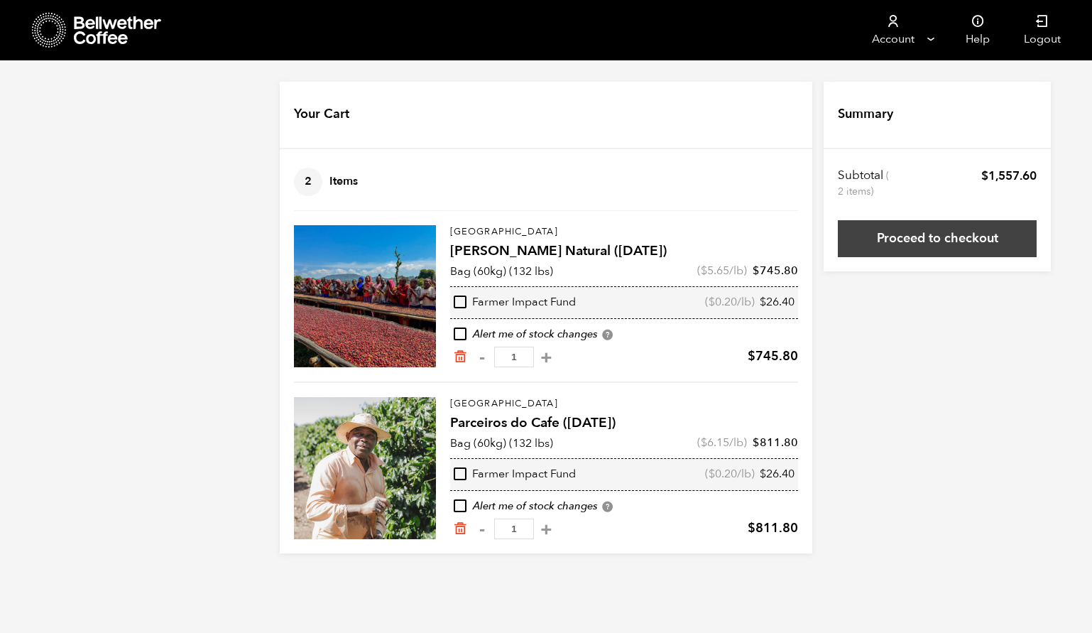
click at [930, 240] on link "Proceed to checkout" at bounding box center [937, 238] width 199 height 37
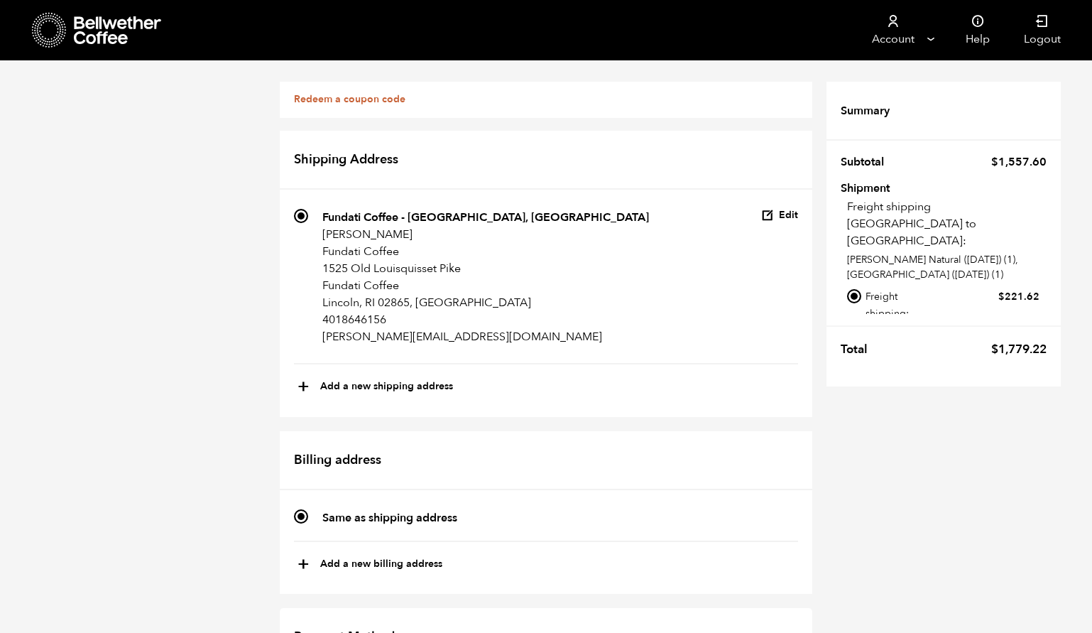
scroll to position [733, 0]
